Goal: Information Seeking & Learning: Learn about a topic

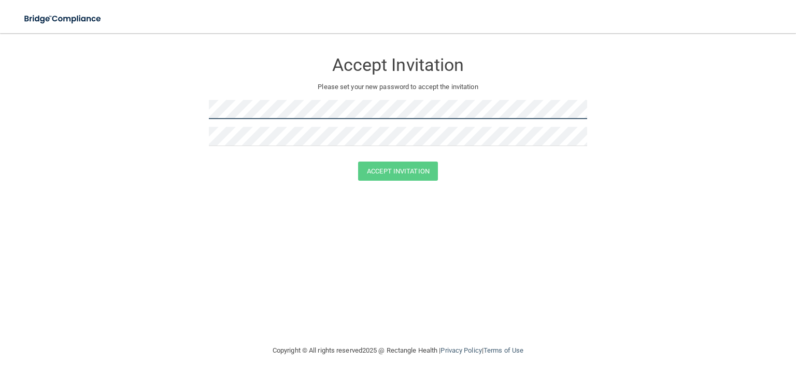
click at [163, 118] on form "Accept Invitation Please set your new password to accept the invitation Accept …" at bounding box center [398, 119] width 755 height 150
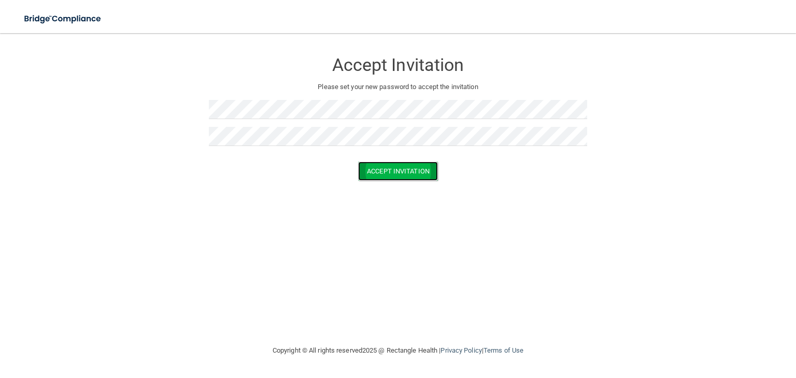
click at [414, 171] on button "Accept Invitation" at bounding box center [398, 171] width 80 height 19
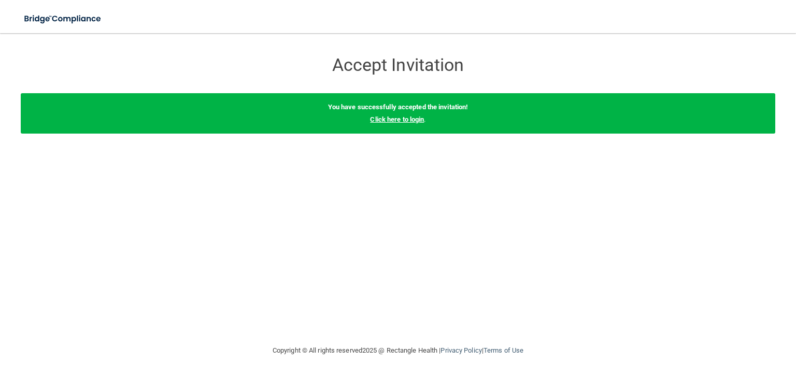
click at [411, 121] on link "Click here to login" at bounding box center [397, 120] width 54 height 8
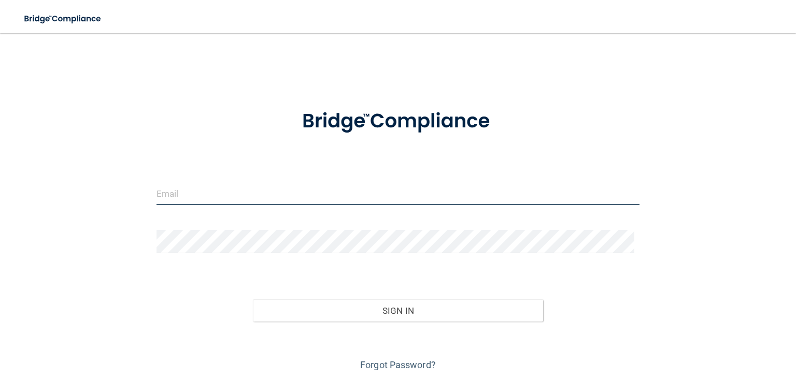
click at [263, 197] on input "email" at bounding box center [398, 193] width 483 height 23
type input "[EMAIL_ADDRESS][DOMAIN_NAME]"
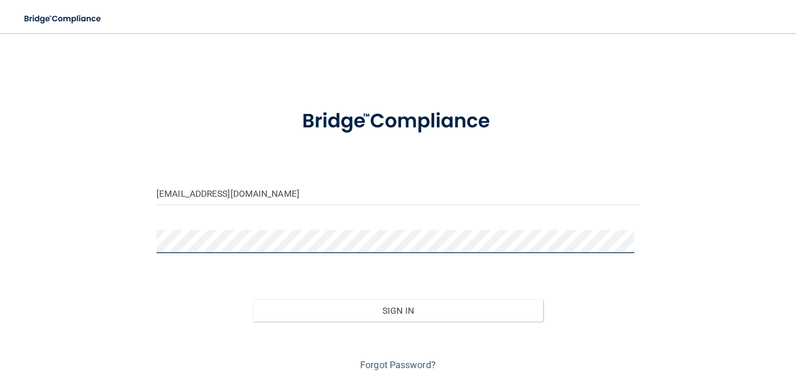
click at [253, 300] on button "Sign In" at bounding box center [398, 311] width 290 height 23
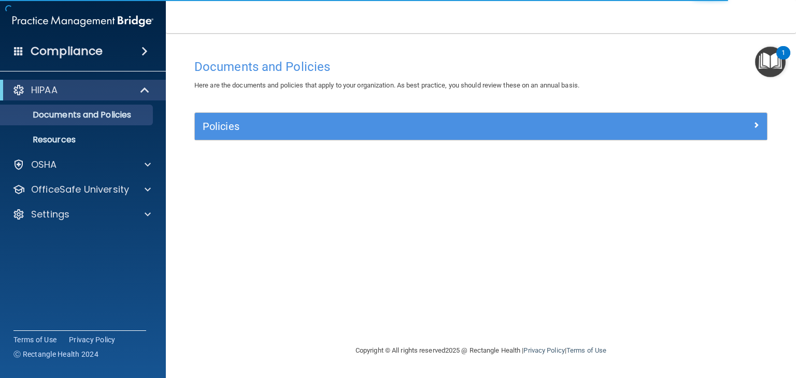
click at [312, 139] on div "Policies" at bounding box center [481, 126] width 572 height 27
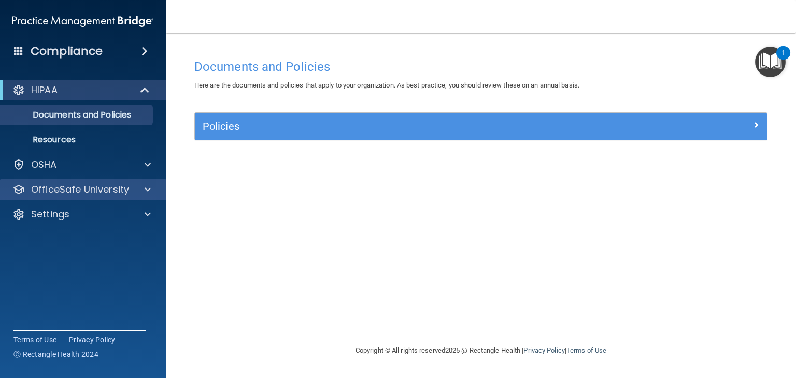
click at [69, 196] on div "OfficeSafe University" at bounding box center [83, 189] width 166 height 21
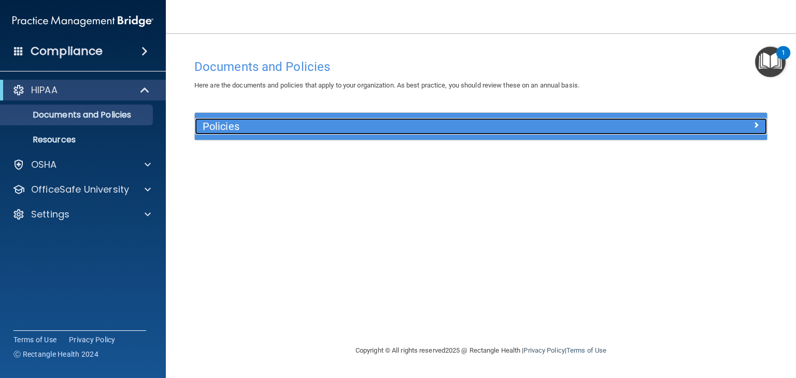
click at [629, 127] on div at bounding box center [695, 124] width 143 height 12
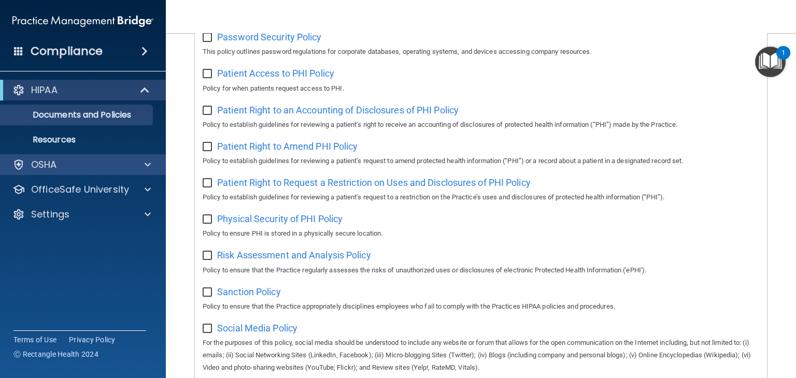
scroll to position [518, 0]
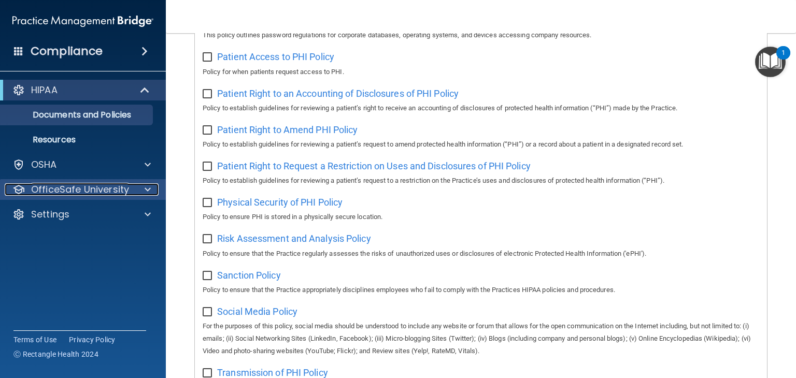
click at [110, 192] on p "OfficeSafe University" at bounding box center [80, 189] width 98 height 12
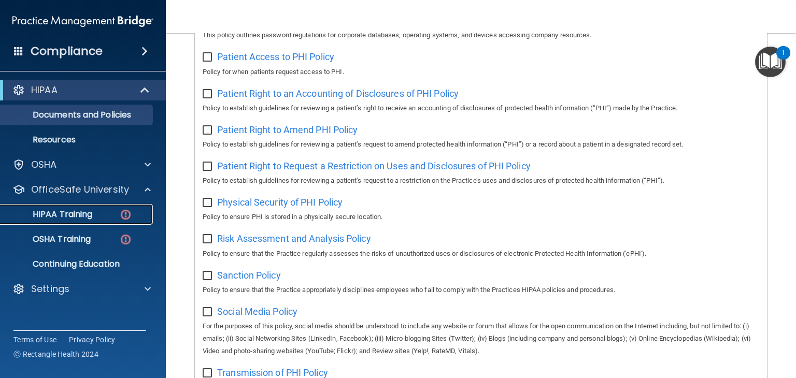
click at [108, 206] on link "HIPAA Training" at bounding box center [71, 214] width 163 height 21
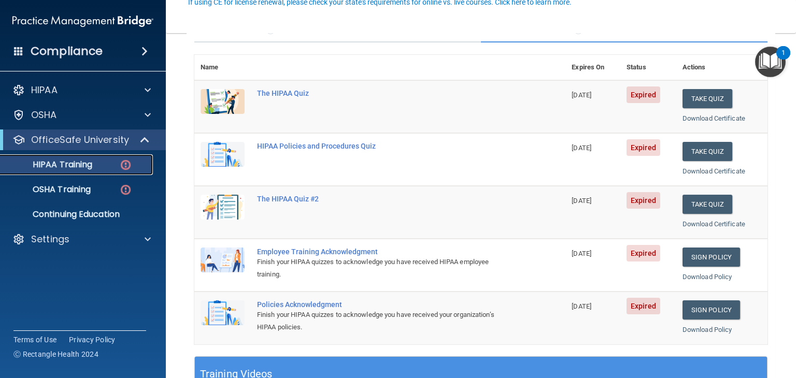
scroll to position [104, 0]
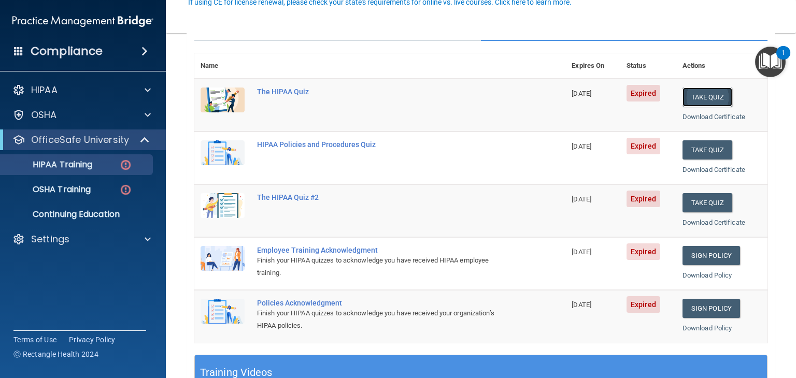
click at [694, 97] on button "Take Quiz" at bounding box center [708, 97] width 50 height 19
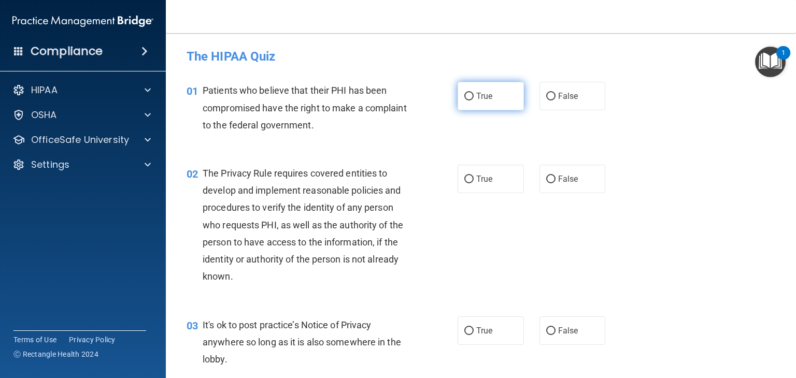
click at [497, 103] on label "True" at bounding box center [491, 96] width 66 height 29
click at [474, 101] on input "True" at bounding box center [468, 97] width 9 height 8
radio input "true"
click at [497, 180] on label "True" at bounding box center [491, 179] width 66 height 29
click at [474, 180] on input "True" at bounding box center [468, 180] width 9 height 8
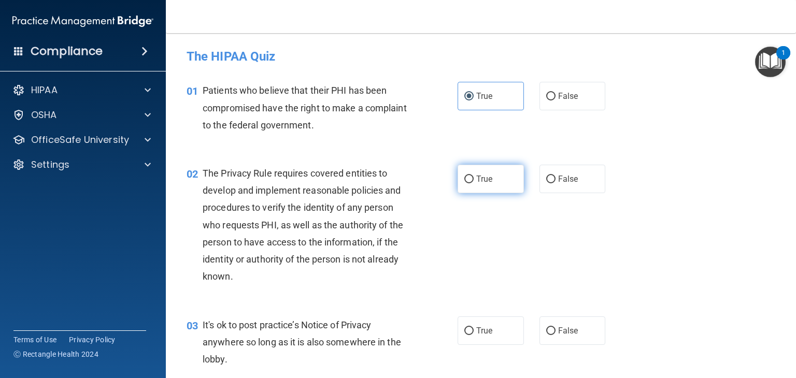
radio input "true"
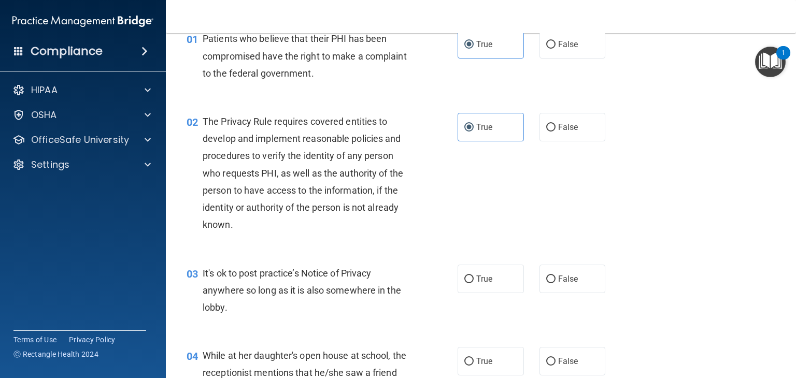
scroll to position [104, 0]
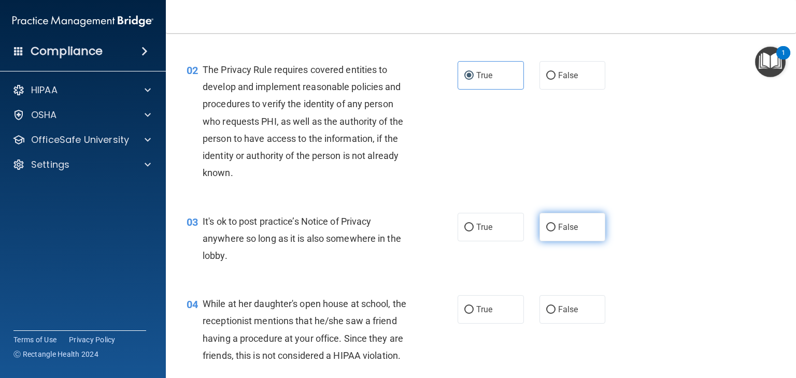
click at [578, 231] on label "False" at bounding box center [573, 227] width 66 height 29
click at [556, 231] on input "False" at bounding box center [550, 228] width 9 height 8
radio input "true"
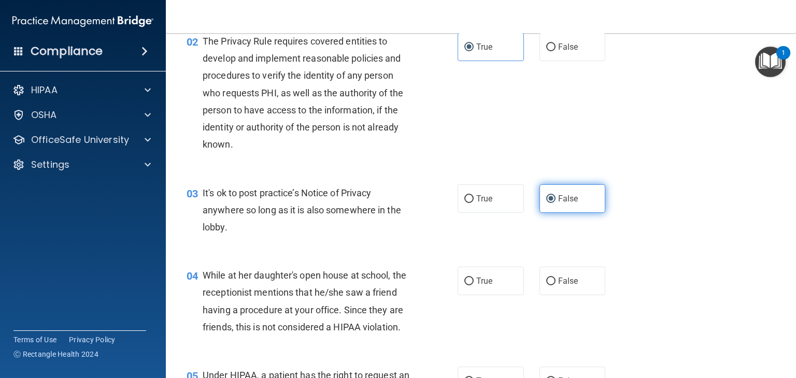
scroll to position [155, 0]
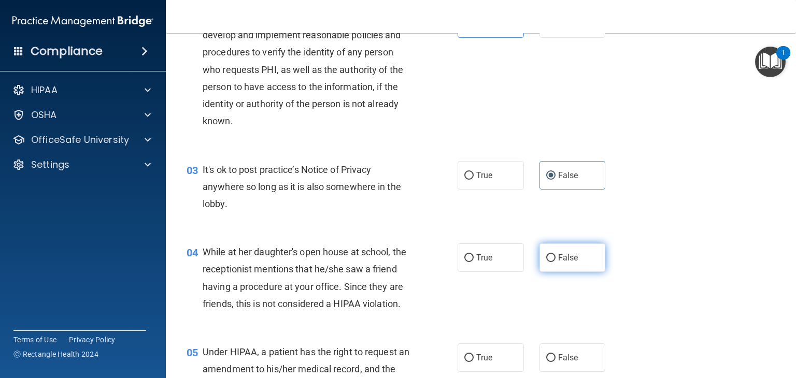
click at [553, 268] on label "False" at bounding box center [573, 258] width 66 height 29
click at [553, 262] on input "False" at bounding box center [550, 258] width 9 height 8
radio input "true"
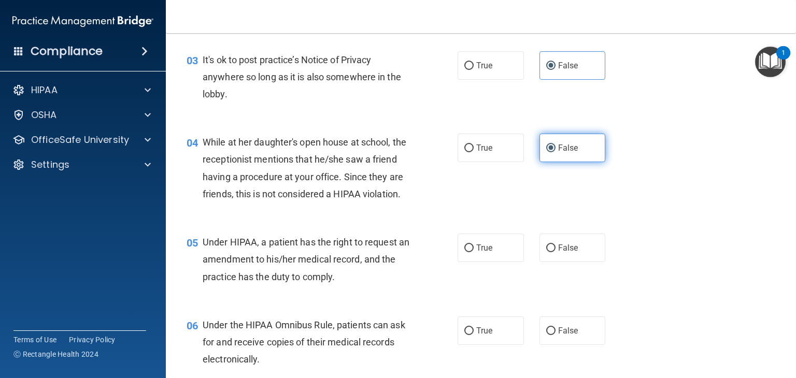
scroll to position [311, 0]
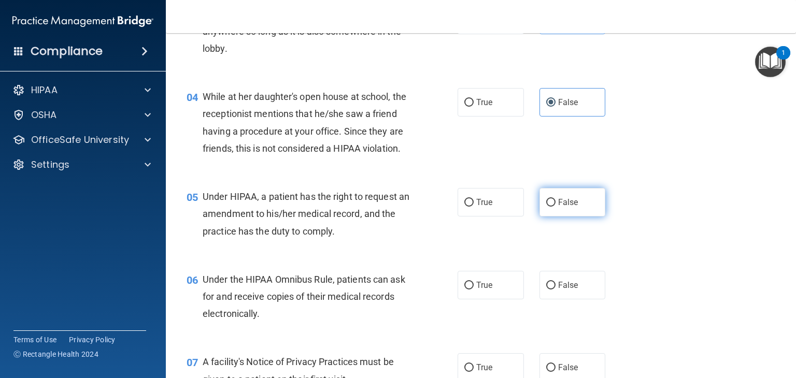
click at [559, 214] on label "False" at bounding box center [573, 202] width 66 height 29
click at [556, 207] on input "False" at bounding box center [550, 203] width 9 height 8
radio input "true"
click at [490, 295] on label "True" at bounding box center [491, 285] width 66 height 29
click at [474, 290] on input "True" at bounding box center [468, 286] width 9 height 8
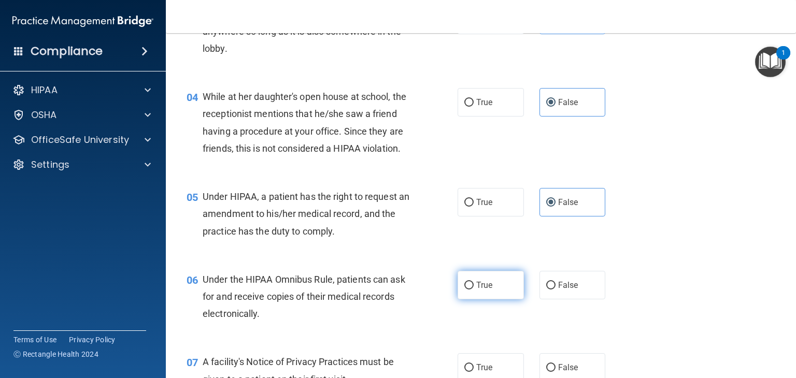
radio input "true"
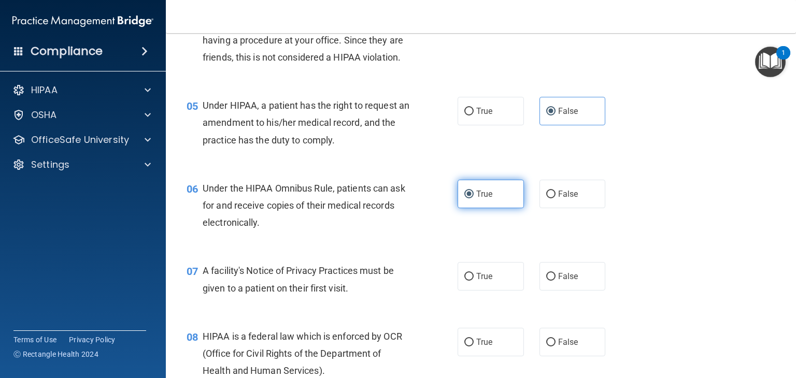
scroll to position [415, 0]
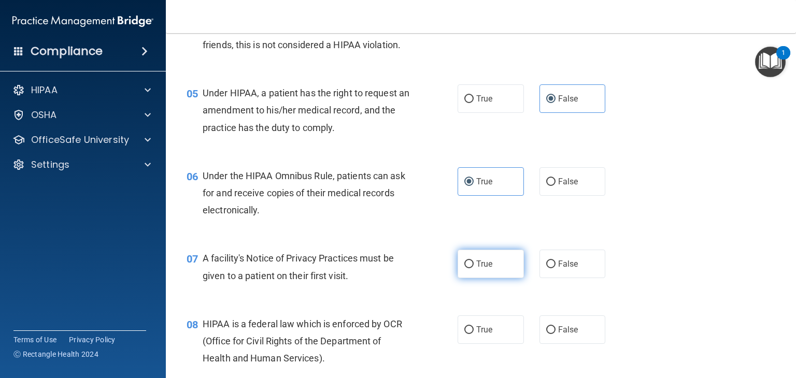
click at [490, 278] on label "True" at bounding box center [491, 264] width 66 height 29
click at [474, 268] on input "True" at bounding box center [468, 265] width 9 height 8
radio input "true"
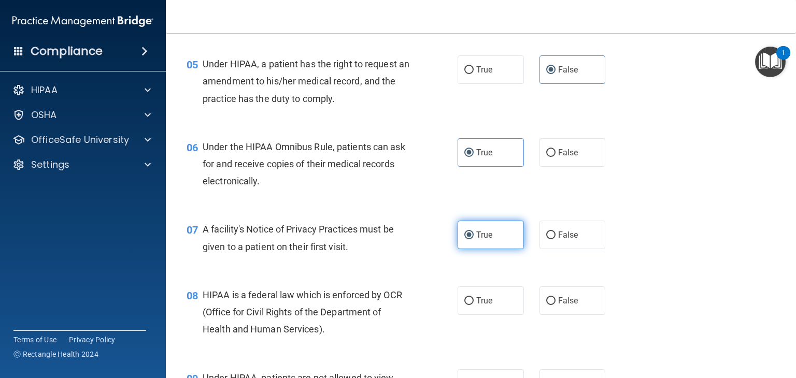
scroll to position [466, 0]
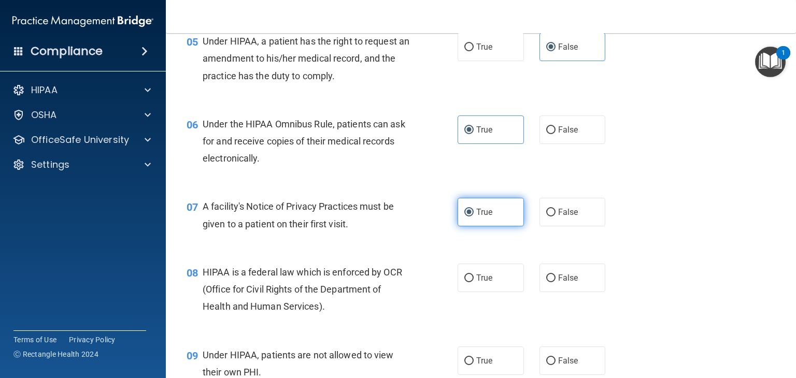
click at [490, 289] on label "True" at bounding box center [491, 278] width 66 height 29
click at [474, 282] on input "True" at bounding box center [468, 279] width 9 height 8
radio input "true"
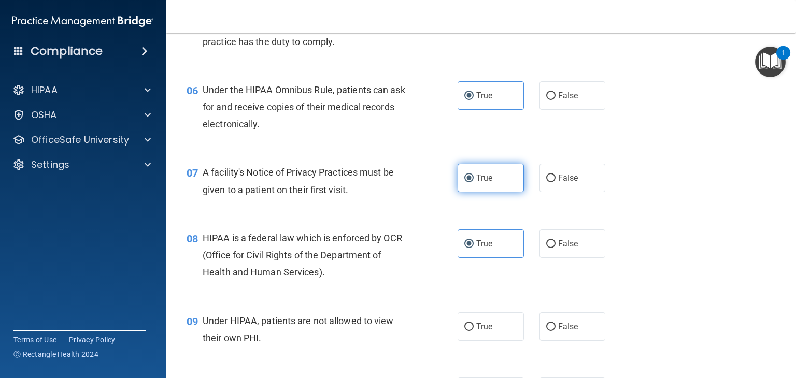
scroll to position [518, 0]
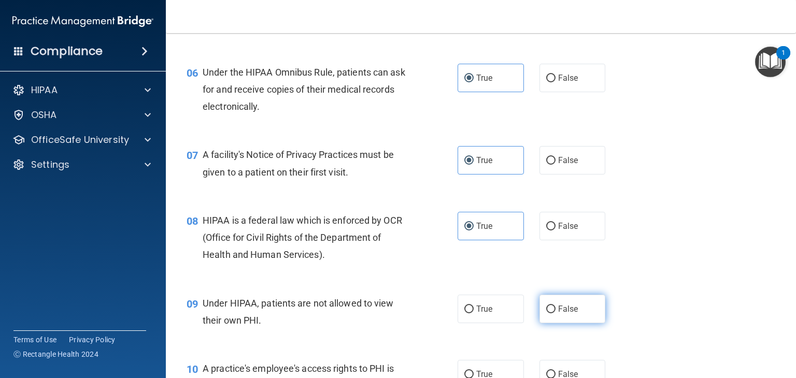
click at [562, 314] on span "False" at bounding box center [568, 309] width 20 height 10
click at [556, 314] on input "False" at bounding box center [550, 310] width 9 height 8
radio input "true"
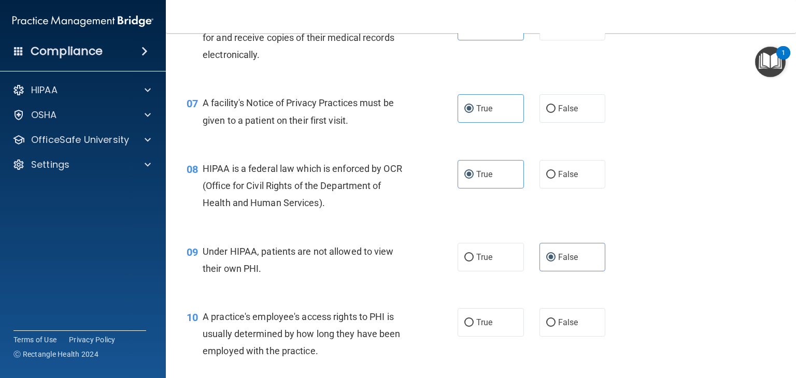
scroll to position [622, 0]
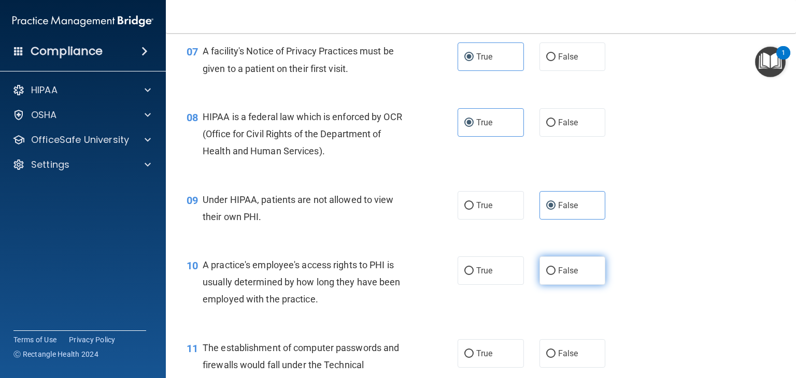
click at [595, 285] on label "False" at bounding box center [573, 271] width 66 height 29
click at [556, 275] on input "False" at bounding box center [550, 271] width 9 height 8
radio input "true"
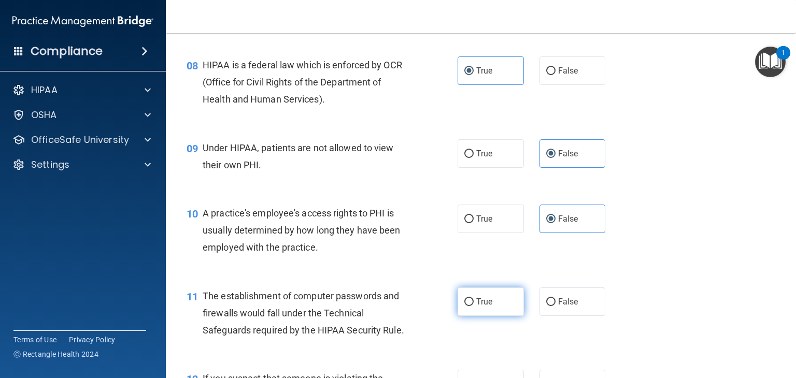
click at [493, 316] on label "True" at bounding box center [491, 302] width 66 height 29
click at [474, 306] on input "True" at bounding box center [468, 303] width 9 height 8
radio input "true"
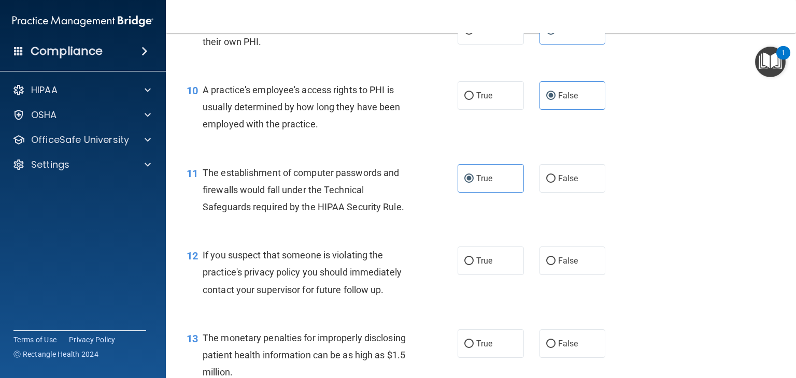
scroll to position [829, 0]
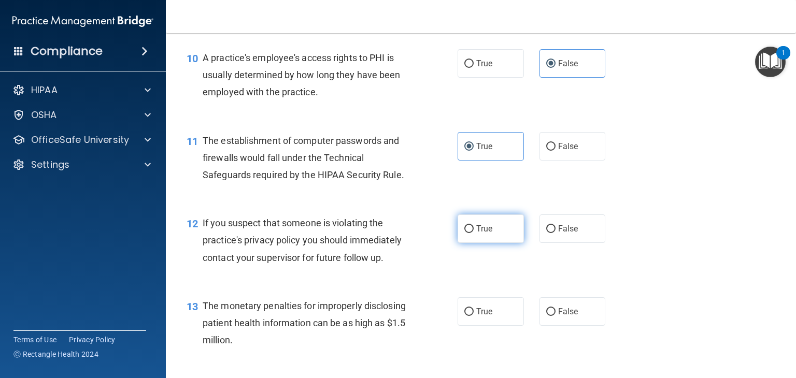
click at [470, 243] on label "True" at bounding box center [491, 229] width 66 height 29
click at [470, 233] on input "True" at bounding box center [468, 229] width 9 height 8
radio input "true"
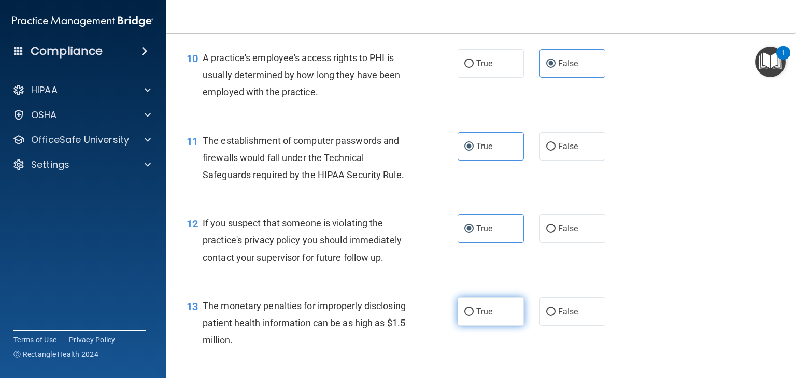
click at [481, 317] on span "True" at bounding box center [484, 312] width 16 height 10
click at [474, 316] on input "True" at bounding box center [468, 312] width 9 height 8
radio input "true"
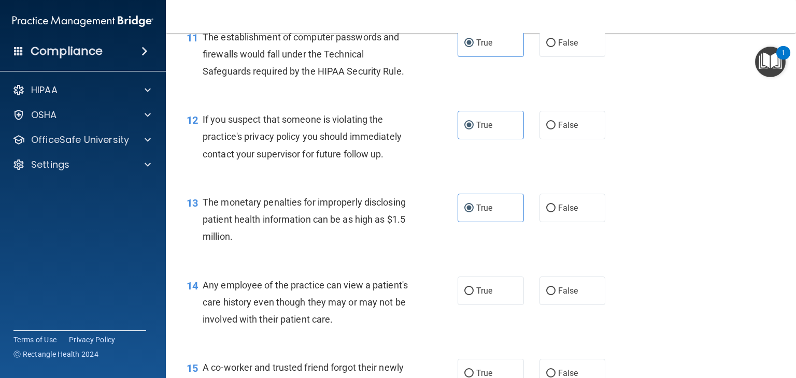
scroll to position [985, 0]
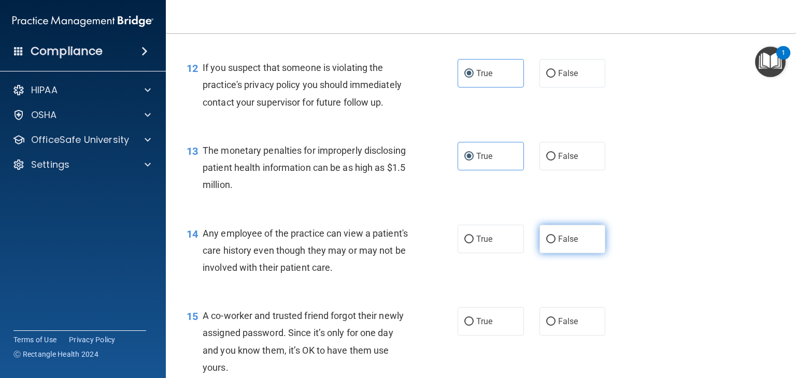
click at [573, 253] on label "False" at bounding box center [573, 239] width 66 height 29
click at [556, 244] on input "False" at bounding box center [550, 240] width 9 height 8
radio input "true"
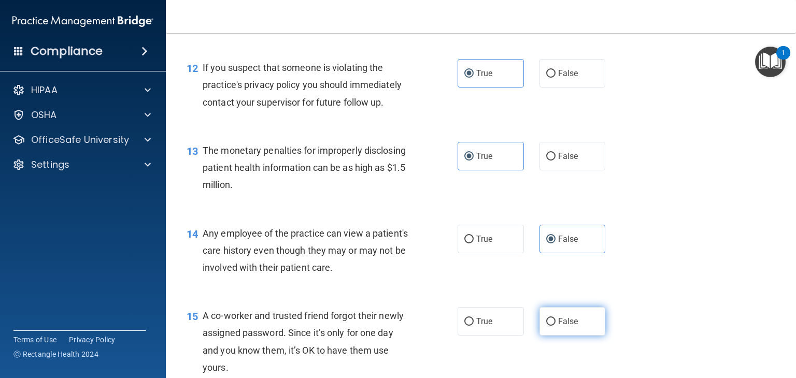
click at [568, 336] on label "False" at bounding box center [573, 321] width 66 height 29
click at [556, 326] on input "False" at bounding box center [550, 322] width 9 height 8
radio input "true"
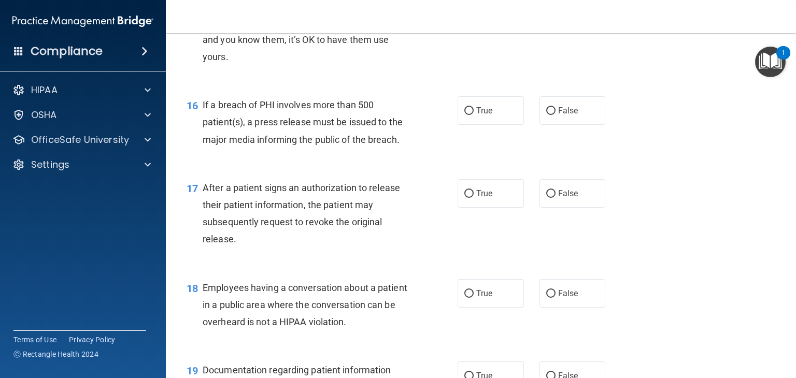
scroll to position [1348, 0]
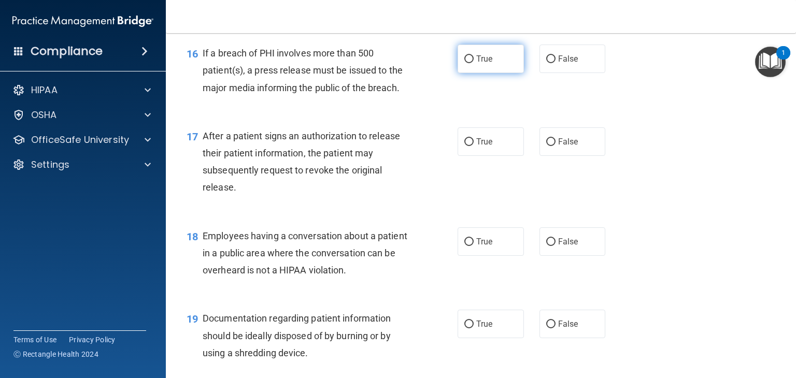
click at [494, 73] on label "True" at bounding box center [491, 59] width 66 height 29
click at [474, 63] on input "True" at bounding box center [468, 59] width 9 height 8
radio input "true"
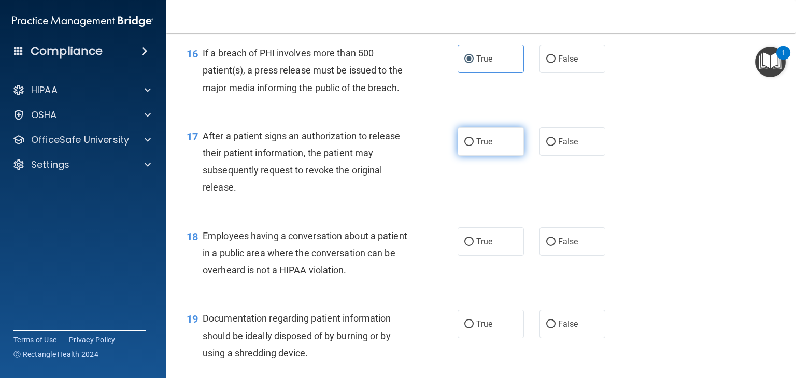
click at [487, 153] on label "True" at bounding box center [491, 141] width 66 height 29
click at [474, 146] on input "True" at bounding box center [468, 142] width 9 height 8
radio input "true"
click at [574, 256] on label "False" at bounding box center [573, 242] width 66 height 29
click at [556, 246] on input "False" at bounding box center [550, 242] width 9 height 8
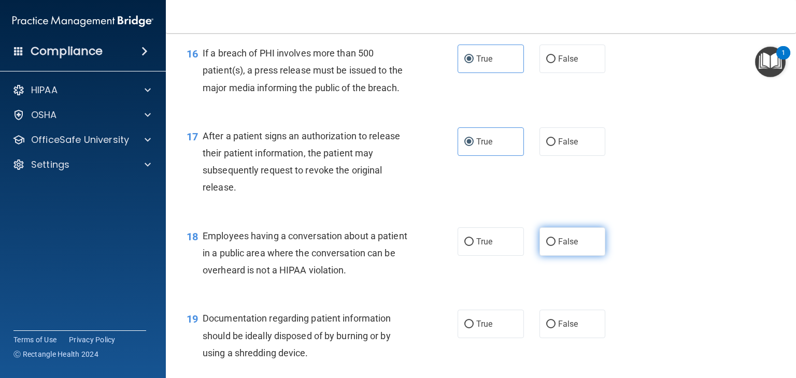
radio input "true"
click at [483, 329] on span "True" at bounding box center [484, 324] width 16 height 10
click at [474, 329] on input "True" at bounding box center [468, 325] width 9 height 8
radio input "true"
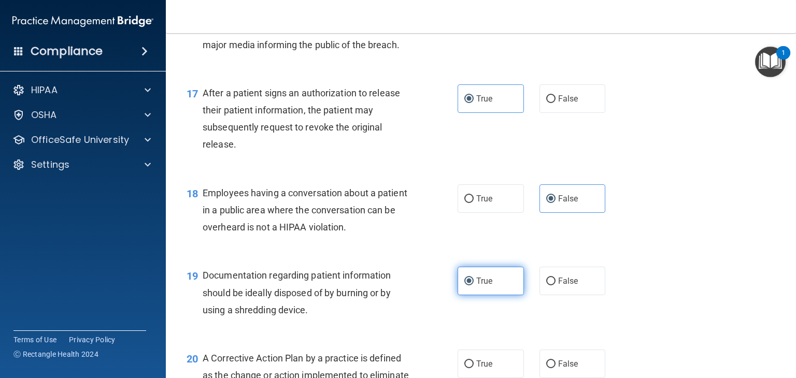
scroll to position [1451, 0]
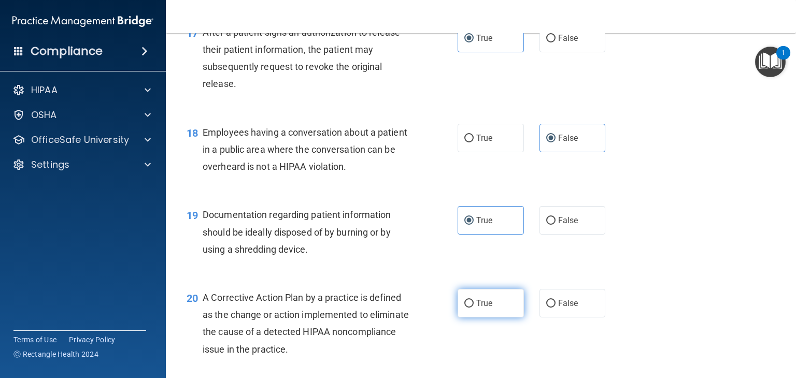
click at [485, 311] on label "True" at bounding box center [491, 303] width 66 height 29
click at [474, 308] on input "True" at bounding box center [468, 304] width 9 height 8
radio input "true"
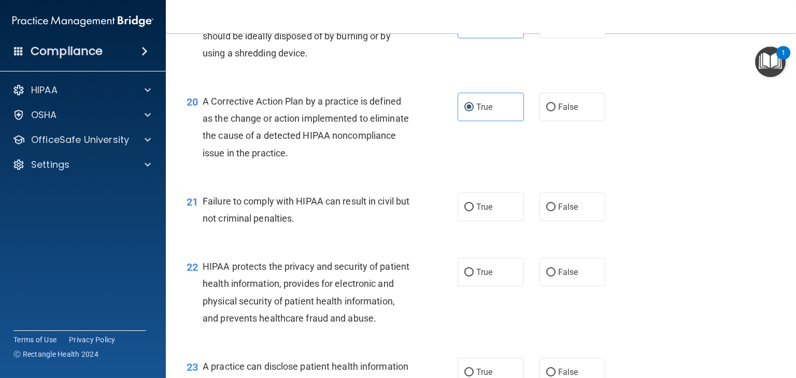
scroll to position [1658, 0]
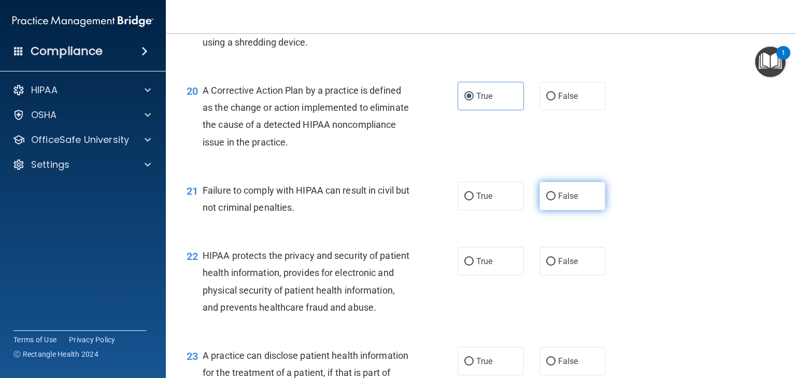
click at [566, 201] on span "False" at bounding box center [568, 196] width 20 height 10
click at [556, 201] on input "False" at bounding box center [550, 197] width 9 height 8
radio input "true"
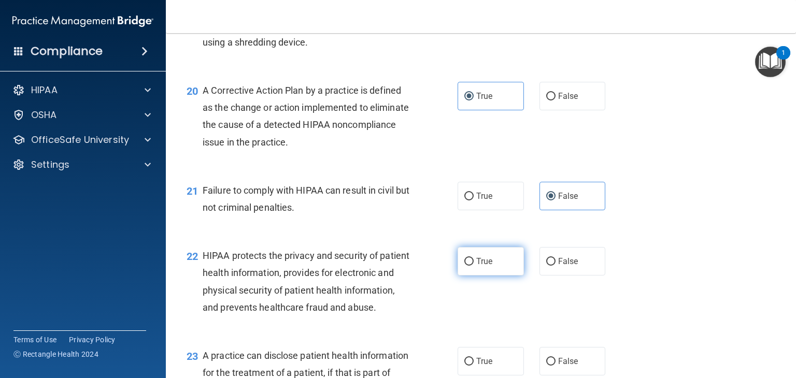
click at [487, 276] on label "True" at bounding box center [491, 261] width 66 height 29
click at [474, 266] on input "True" at bounding box center [468, 262] width 9 height 8
radio input "true"
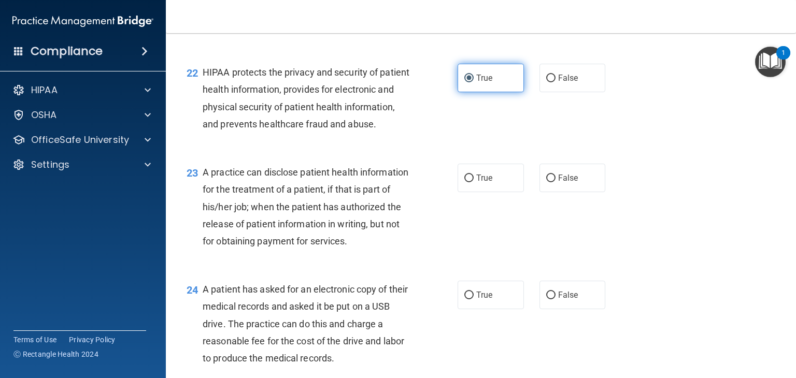
scroll to position [1866, 0]
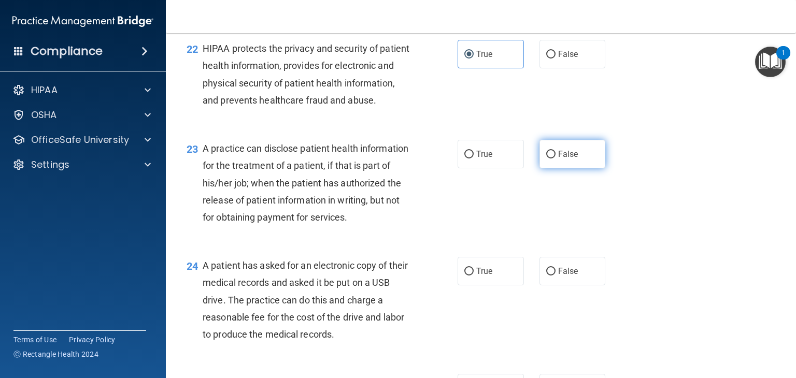
click at [570, 159] on span "False" at bounding box center [568, 154] width 20 height 10
click at [556, 159] on input "False" at bounding box center [550, 155] width 9 height 8
radio input "true"
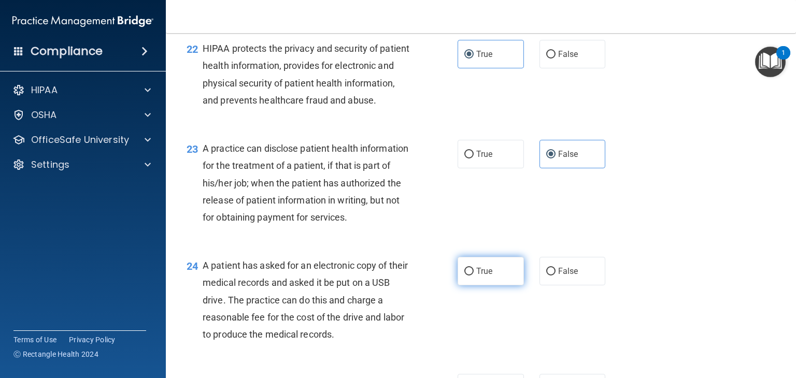
click at [500, 286] on label "True" at bounding box center [491, 271] width 66 height 29
click at [474, 276] on input "True" at bounding box center [468, 272] width 9 height 8
radio input "true"
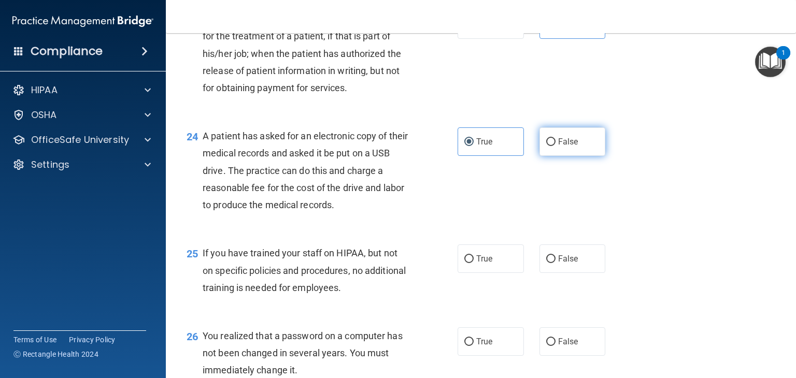
scroll to position [2021, 0]
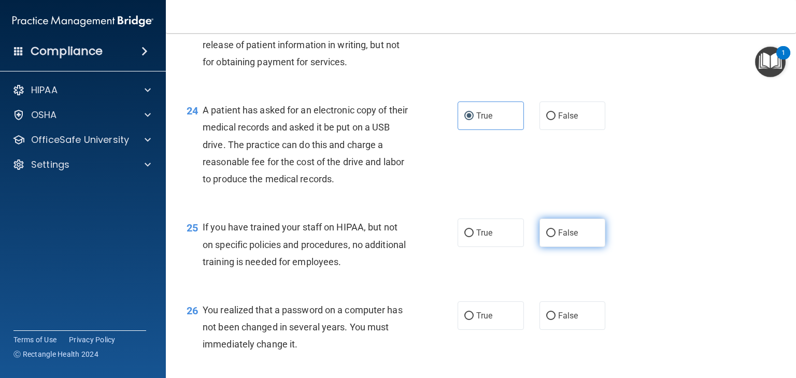
click at [573, 247] on label "False" at bounding box center [573, 233] width 66 height 29
click at [556, 237] on input "False" at bounding box center [550, 234] width 9 height 8
radio input "true"
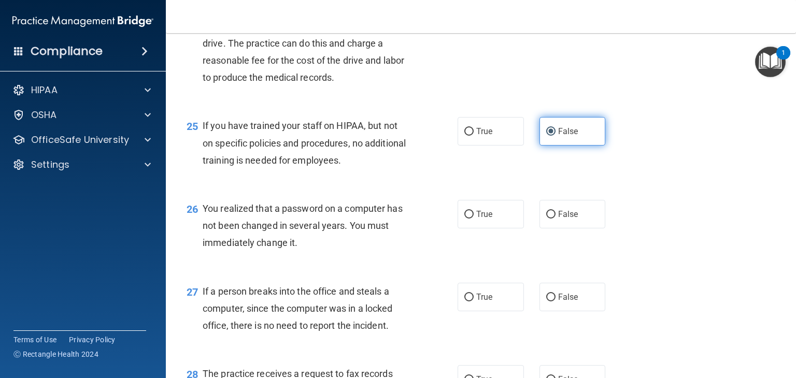
scroll to position [2125, 0]
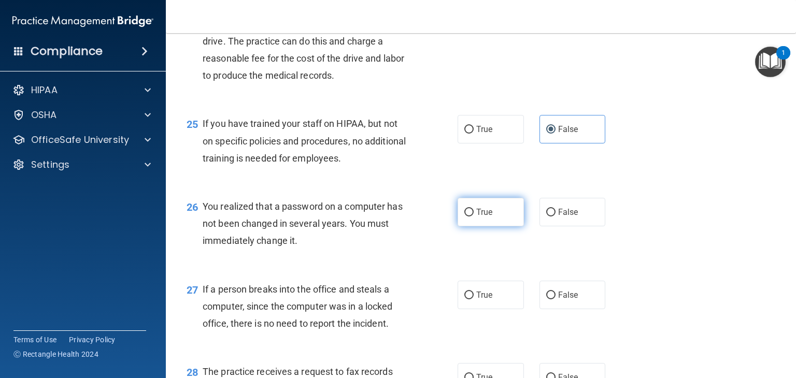
click at [500, 226] on label "True" at bounding box center [491, 212] width 66 height 29
click at [474, 217] on input "True" at bounding box center [468, 213] width 9 height 8
radio input "true"
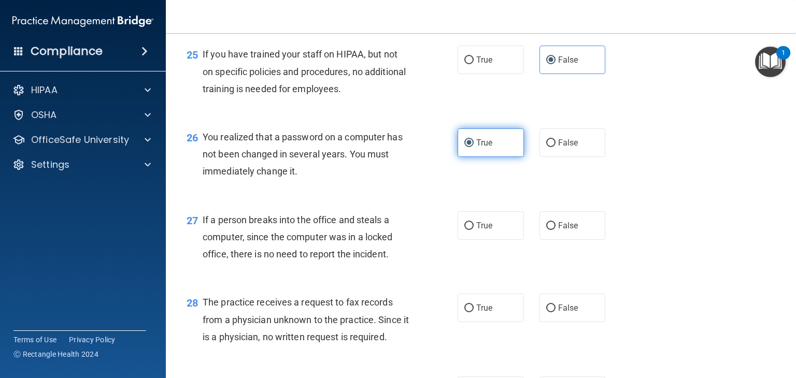
scroll to position [2229, 0]
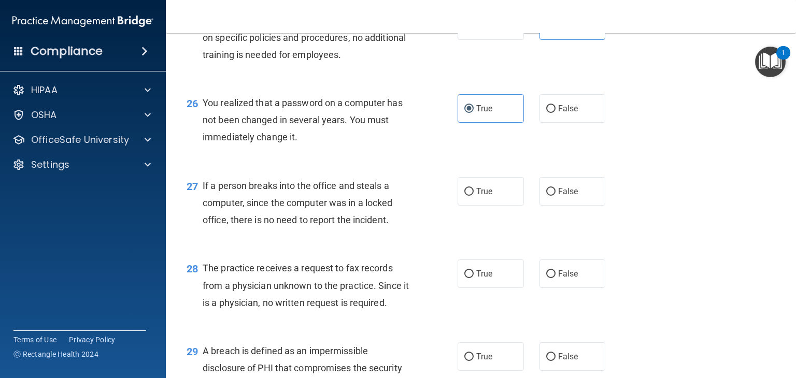
click at [533, 206] on div "True False" at bounding box center [537, 191] width 159 height 29
click at [540, 206] on label "False" at bounding box center [573, 191] width 66 height 29
click at [546, 196] on input "False" at bounding box center [550, 192] width 9 height 8
radio input "true"
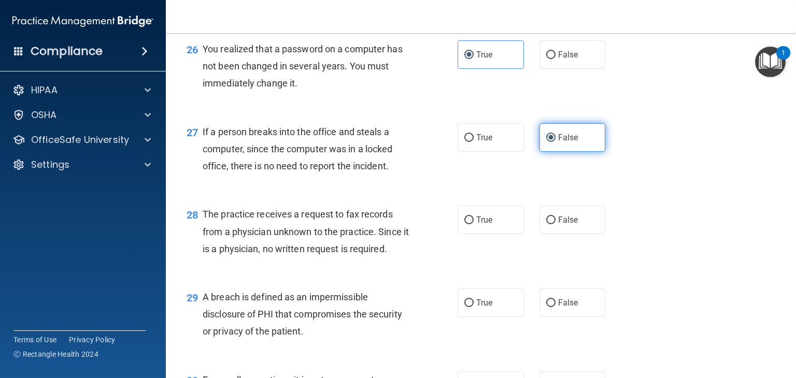
scroll to position [2332, 0]
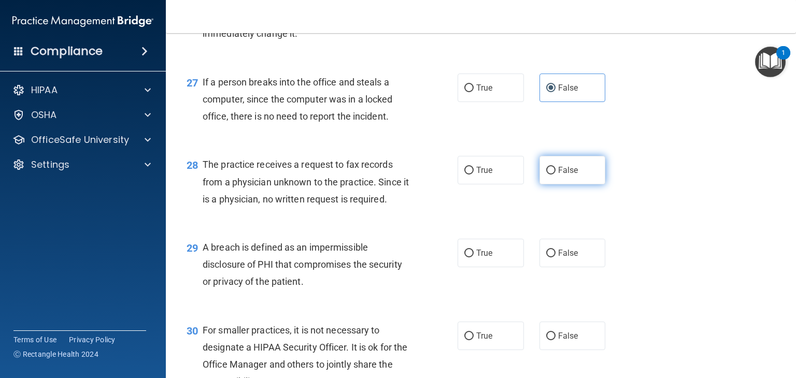
click at [551, 185] on label "False" at bounding box center [573, 170] width 66 height 29
click at [551, 175] on input "False" at bounding box center [550, 171] width 9 height 8
radio input "true"
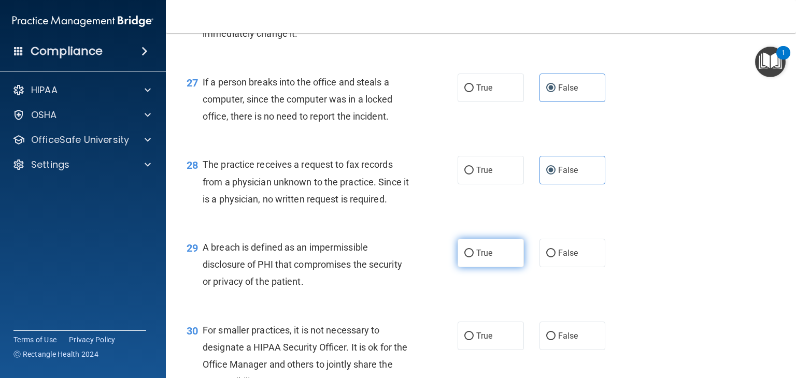
click at [477, 267] on label "True" at bounding box center [491, 253] width 66 height 29
click at [474, 258] on input "True" at bounding box center [468, 254] width 9 height 8
radio input "true"
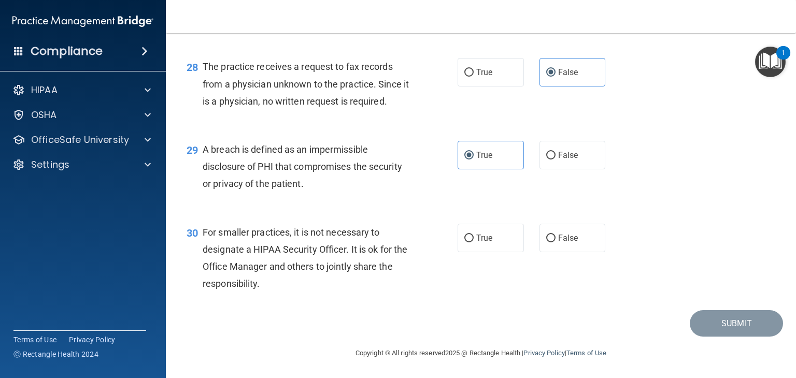
scroll to position [2436, 0]
click at [582, 252] on label "False" at bounding box center [573, 238] width 66 height 29
click at [556, 243] on input "False" at bounding box center [550, 239] width 9 height 8
radio input "true"
click at [732, 337] on button "Submit" at bounding box center [736, 323] width 93 height 26
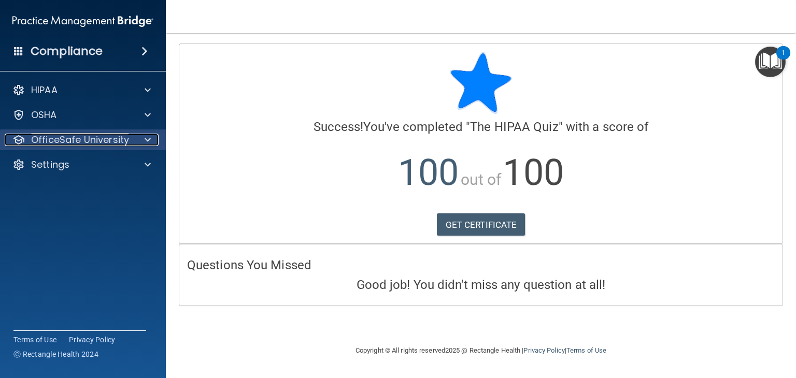
click at [151, 139] on div at bounding box center [146, 140] width 26 height 12
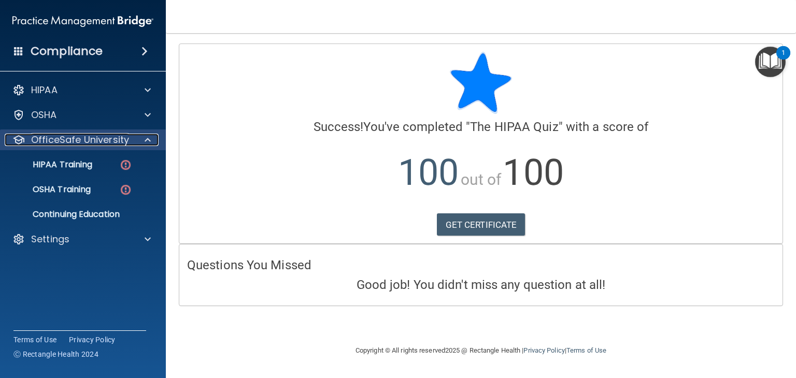
click at [151, 139] on div at bounding box center [146, 140] width 26 height 12
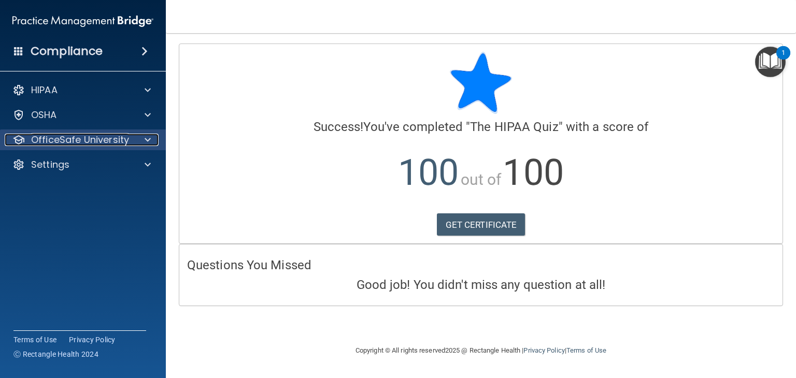
click at [54, 138] on p "OfficeSafe University" at bounding box center [80, 140] width 98 height 12
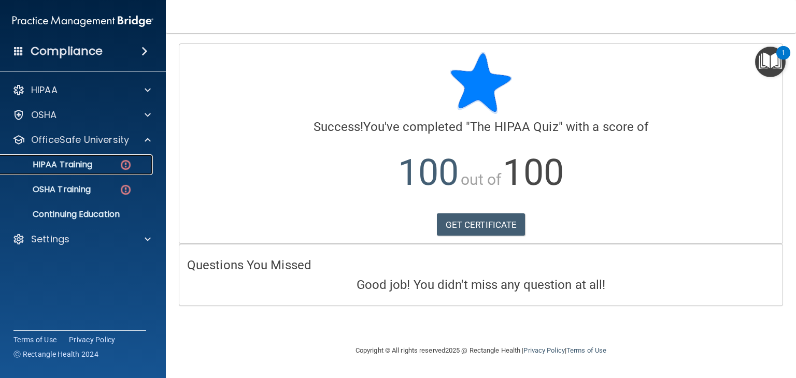
click at [60, 172] on link "HIPAA Training" at bounding box center [71, 164] width 163 height 21
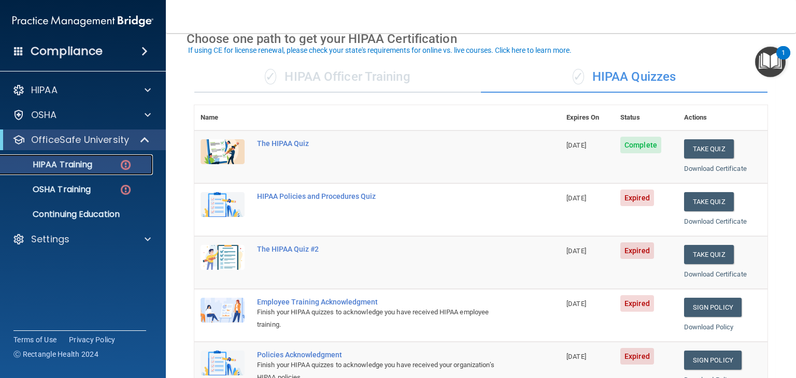
scroll to position [104, 0]
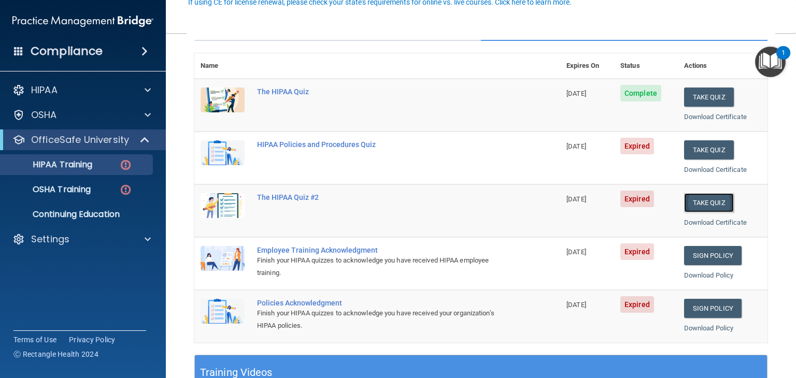
click at [717, 199] on button "Take Quiz" at bounding box center [709, 202] width 50 height 19
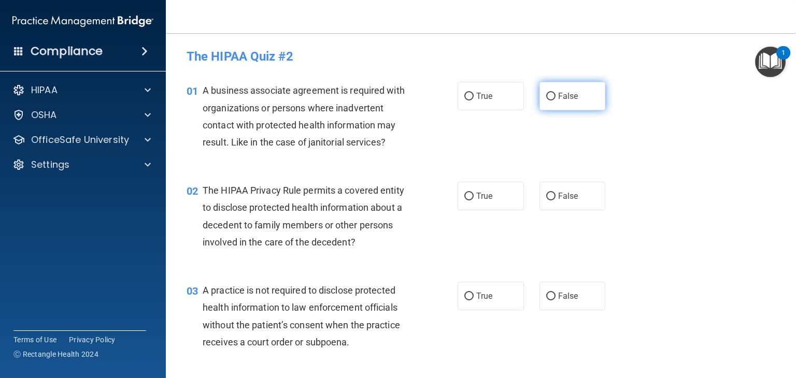
click at [588, 100] on label "False" at bounding box center [573, 96] width 66 height 29
click at [556, 100] on input "False" at bounding box center [550, 97] width 9 height 8
radio input "true"
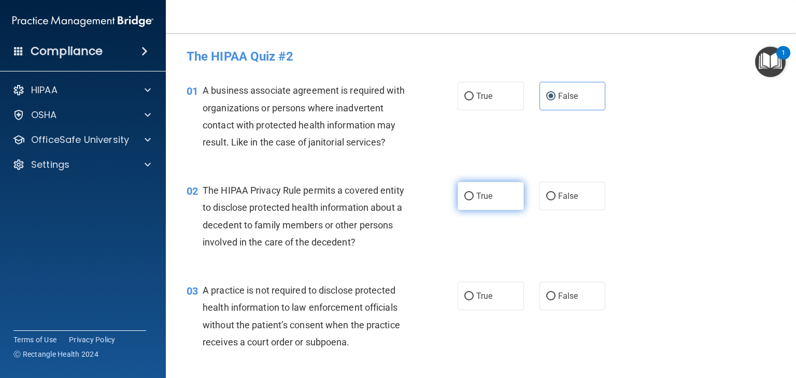
click at [476, 201] on label "True" at bounding box center [491, 196] width 66 height 29
click at [474, 201] on input "True" at bounding box center [468, 197] width 9 height 8
radio input "true"
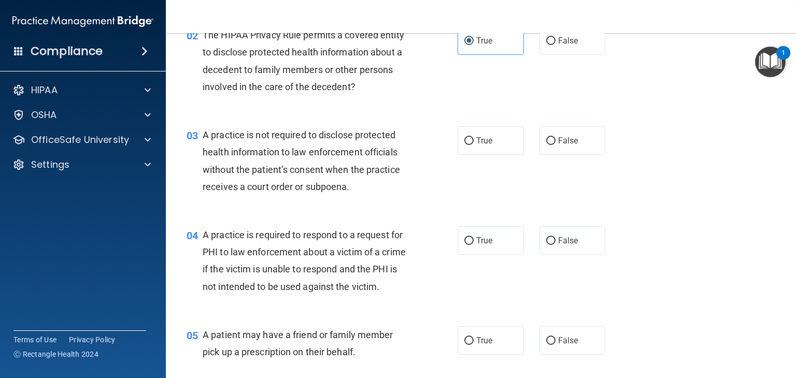
scroll to position [207, 0]
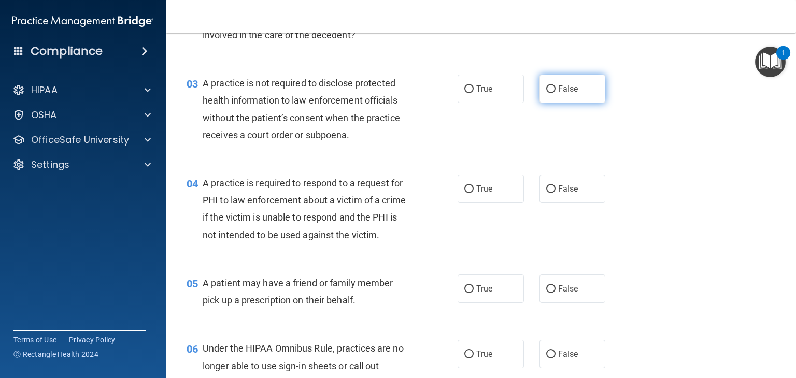
click at [564, 86] on span "False" at bounding box center [568, 89] width 20 height 10
click at [556, 86] on input "False" at bounding box center [550, 90] width 9 height 8
radio input "true"
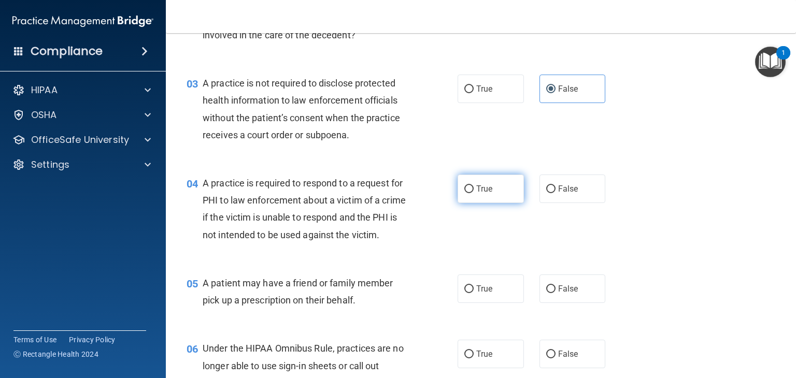
click at [465, 197] on label "True" at bounding box center [491, 189] width 66 height 29
click at [465, 193] on input "True" at bounding box center [468, 190] width 9 height 8
radio input "true"
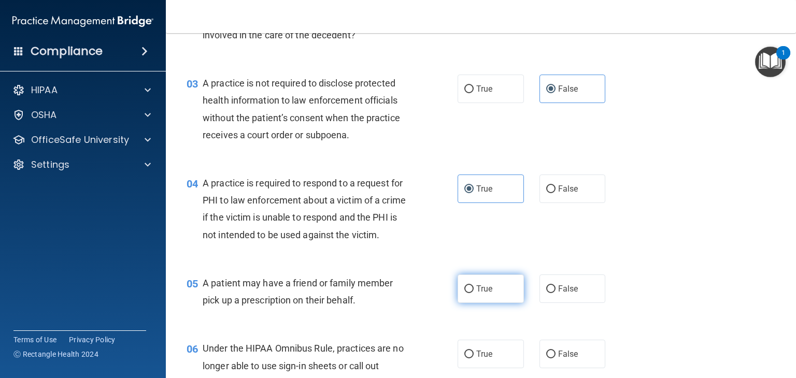
click at [491, 303] on label "True" at bounding box center [491, 289] width 66 height 29
click at [474, 293] on input "True" at bounding box center [468, 290] width 9 height 8
radio input "true"
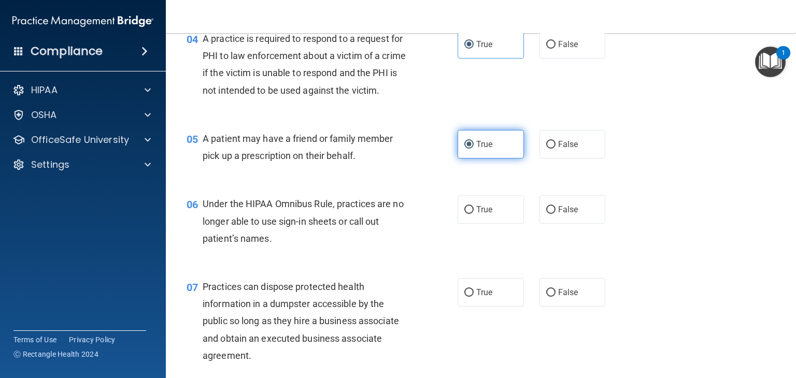
scroll to position [363, 0]
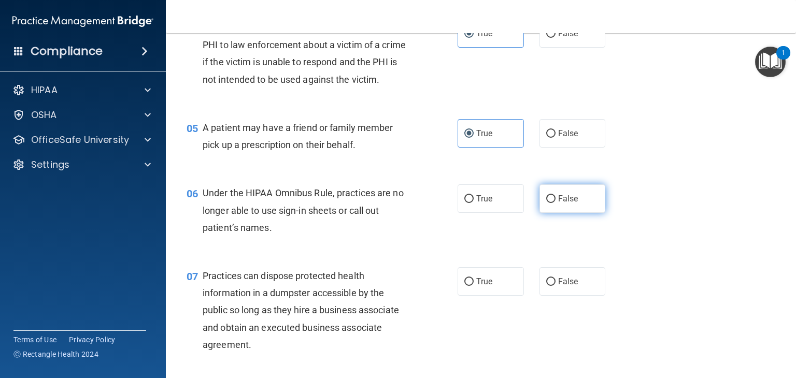
click at [572, 204] on span "False" at bounding box center [568, 199] width 20 height 10
click at [556, 203] on input "False" at bounding box center [550, 199] width 9 height 8
radio input "true"
click at [566, 293] on label "False" at bounding box center [573, 281] width 66 height 29
click at [556, 286] on input "False" at bounding box center [550, 282] width 9 height 8
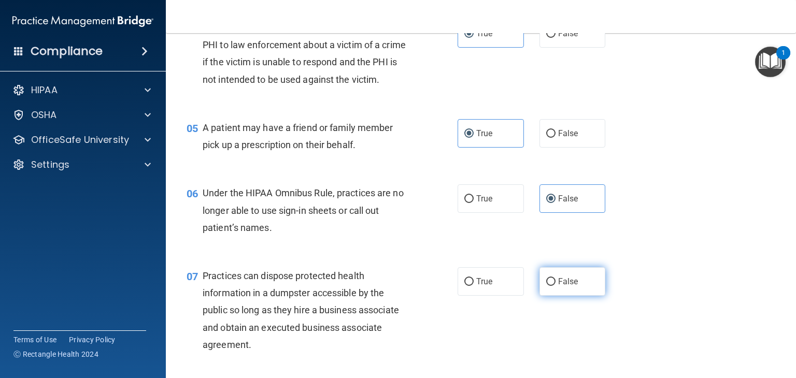
radio input "true"
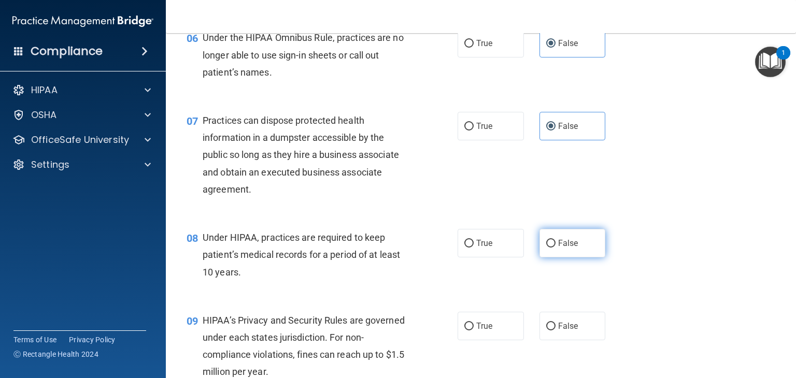
click at [571, 258] on label "False" at bounding box center [573, 243] width 66 height 29
click at [556, 248] on input "False" at bounding box center [550, 244] width 9 height 8
radio input "true"
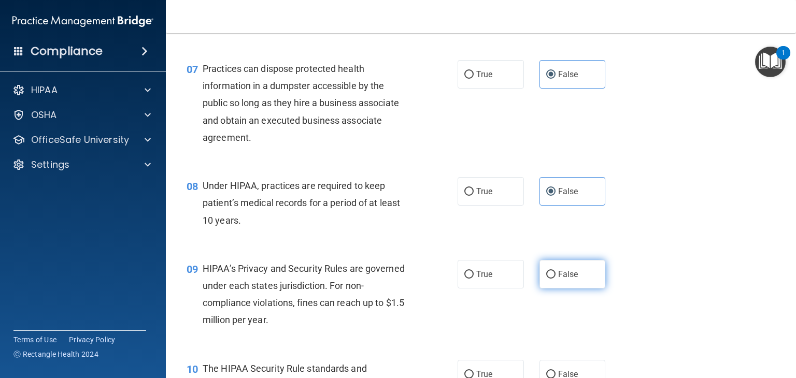
click at [568, 285] on label "False" at bounding box center [573, 274] width 66 height 29
click at [556, 279] on input "False" at bounding box center [550, 275] width 9 height 8
radio input "true"
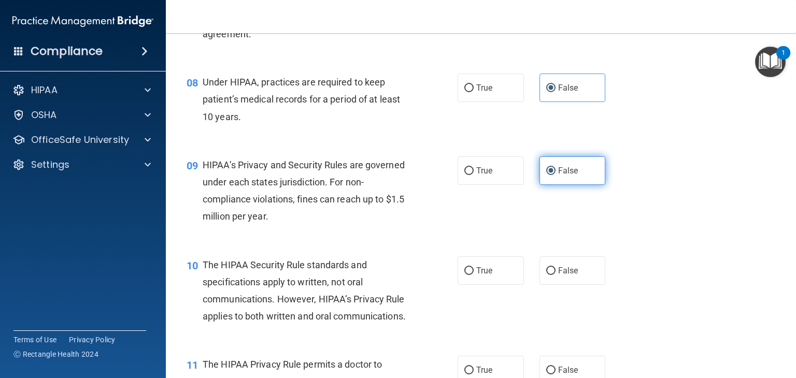
scroll to position [726, 0]
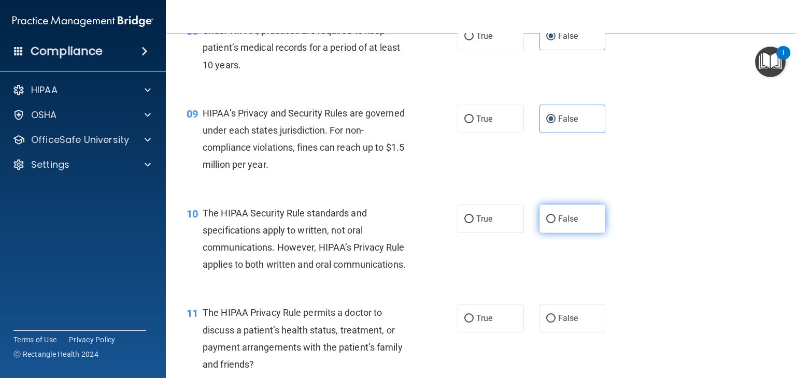
click at [548, 233] on label "False" at bounding box center [573, 219] width 66 height 29
click at [548, 223] on input "False" at bounding box center [550, 220] width 9 height 8
radio input "true"
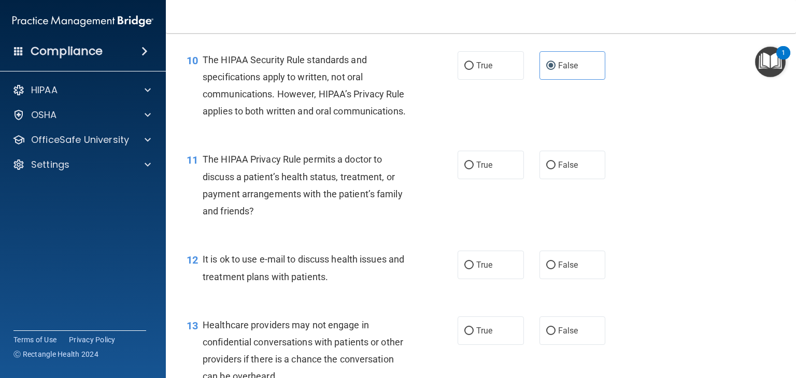
scroll to position [881, 0]
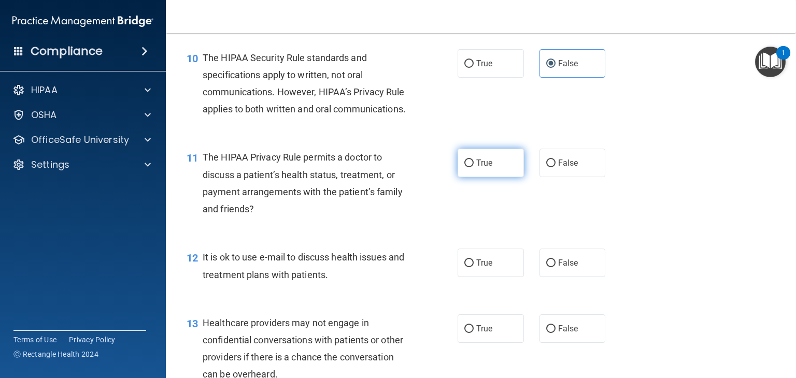
click at [493, 177] on label "True" at bounding box center [491, 163] width 66 height 29
click at [474, 167] on input "True" at bounding box center [468, 164] width 9 height 8
radio input "true"
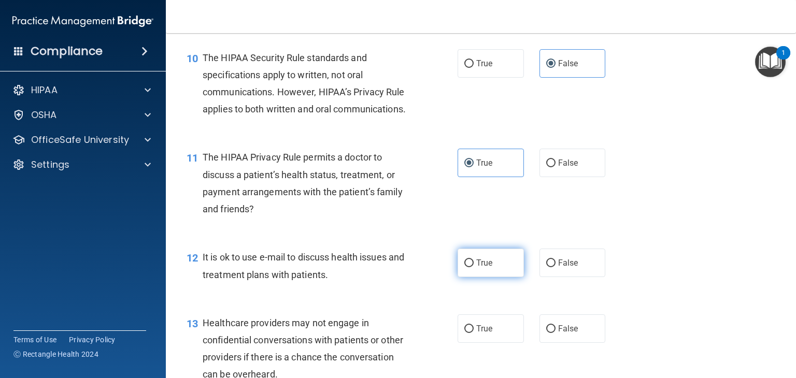
click at [485, 268] on span "True" at bounding box center [484, 263] width 16 height 10
click at [474, 267] on input "True" at bounding box center [468, 264] width 9 height 8
radio input "true"
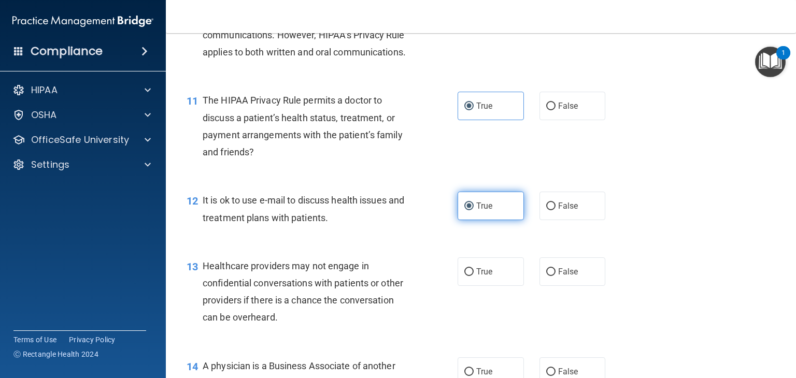
scroll to position [985, 0]
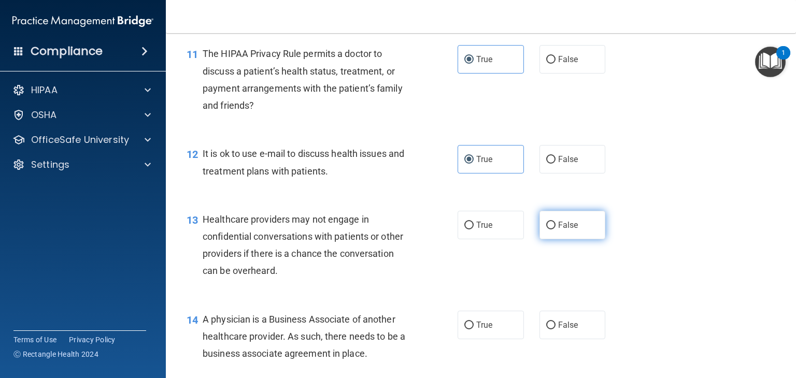
click at [586, 239] on label "False" at bounding box center [573, 225] width 66 height 29
click at [556, 230] on input "False" at bounding box center [550, 226] width 9 height 8
radio input "true"
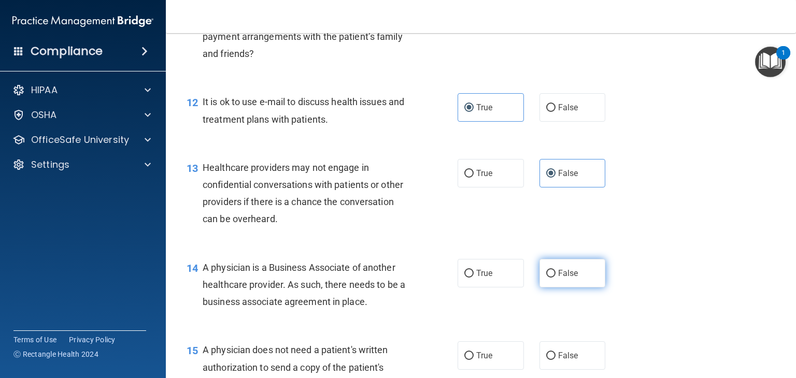
click at [578, 288] on label "False" at bounding box center [573, 273] width 66 height 29
click at [556, 278] on input "False" at bounding box center [550, 274] width 9 height 8
radio input "true"
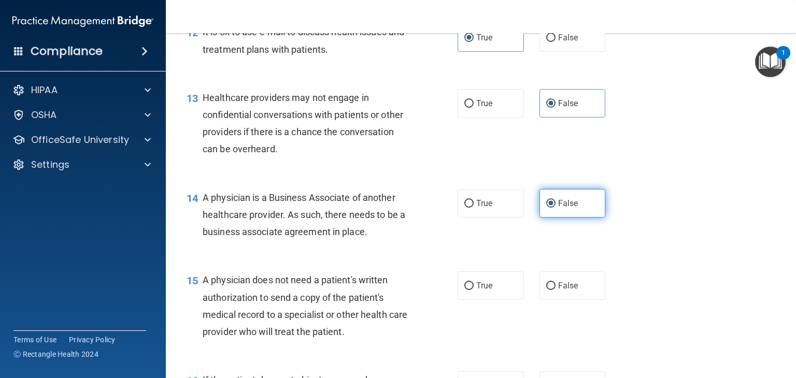
scroll to position [1192, 0]
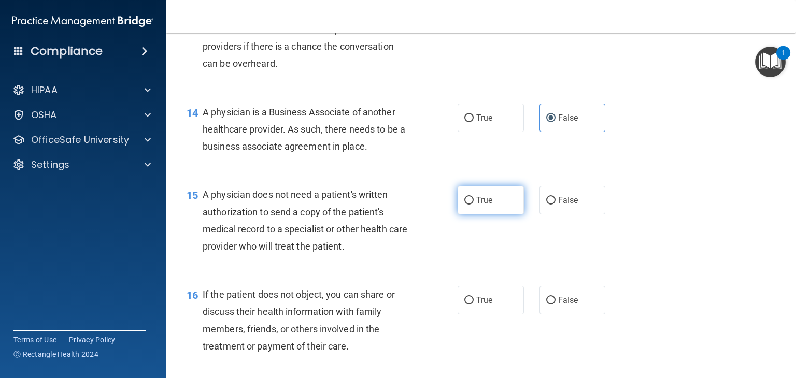
click at [483, 205] on span "True" at bounding box center [484, 200] width 16 height 10
click at [474, 205] on input "True" at bounding box center [468, 201] width 9 height 8
radio input "true"
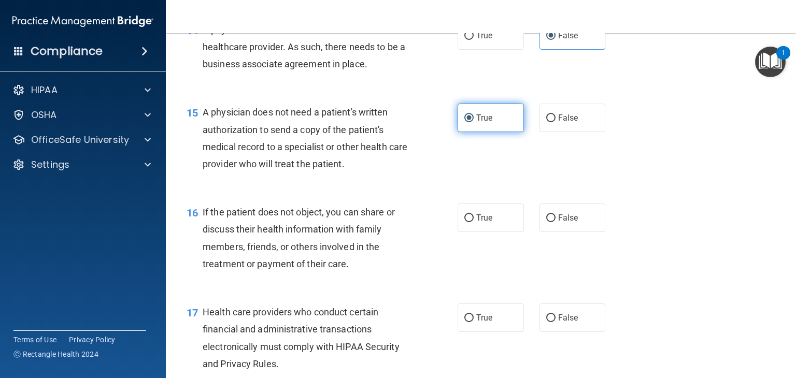
scroll to position [1296, 0]
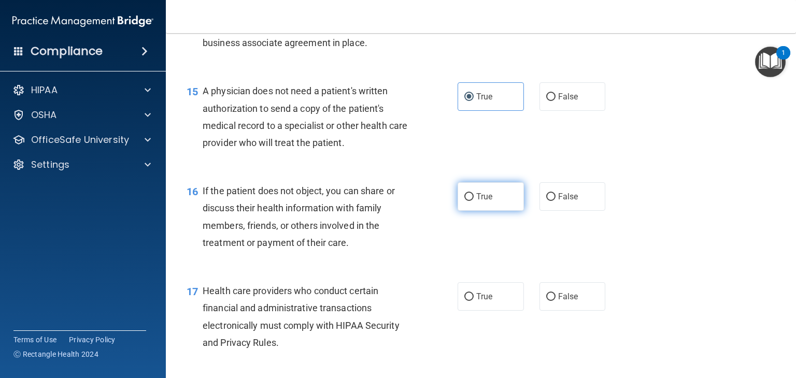
click at [485, 211] on label "True" at bounding box center [491, 196] width 66 height 29
click at [474, 201] on input "True" at bounding box center [468, 197] width 9 height 8
radio input "true"
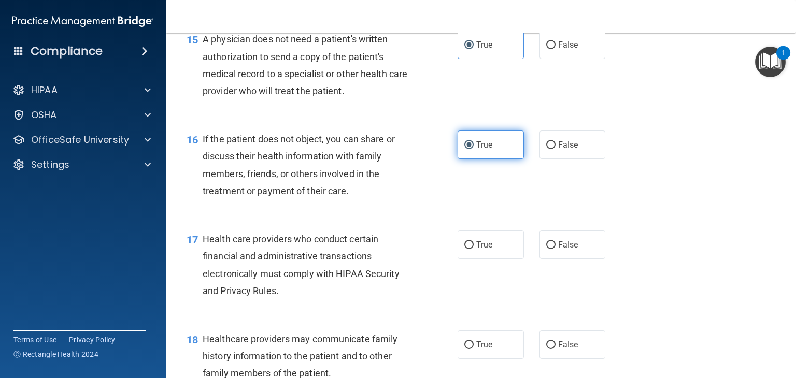
scroll to position [1399, 0]
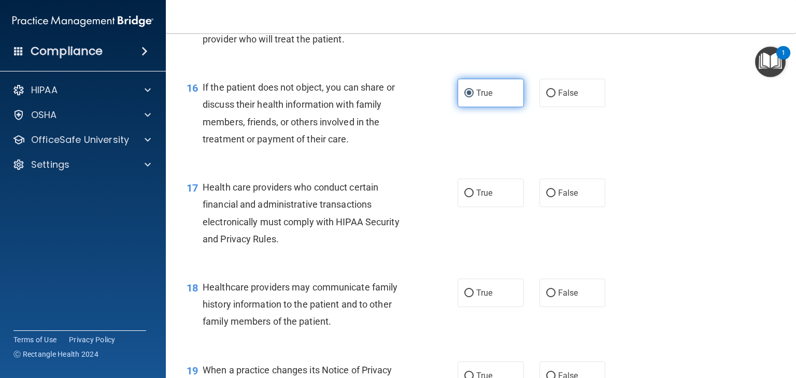
click at [485, 207] on label "True" at bounding box center [491, 193] width 66 height 29
click at [474, 197] on input "True" at bounding box center [468, 194] width 9 height 8
radio input "true"
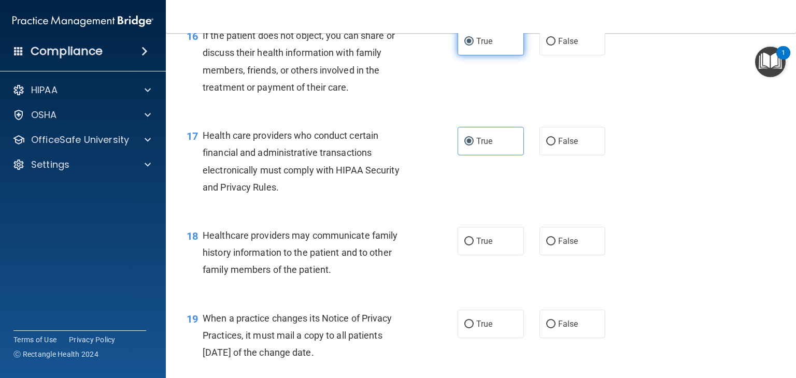
scroll to position [1503, 0]
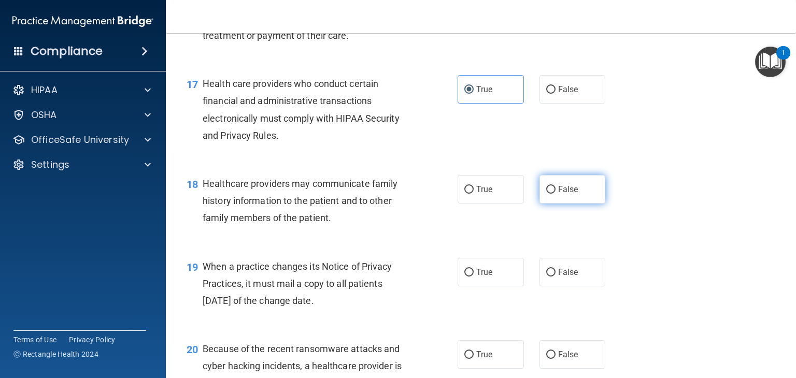
click at [559, 194] on span "False" at bounding box center [568, 190] width 20 height 10
click at [556, 194] on input "False" at bounding box center [550, 190] width 9 height 8
radio input "true"
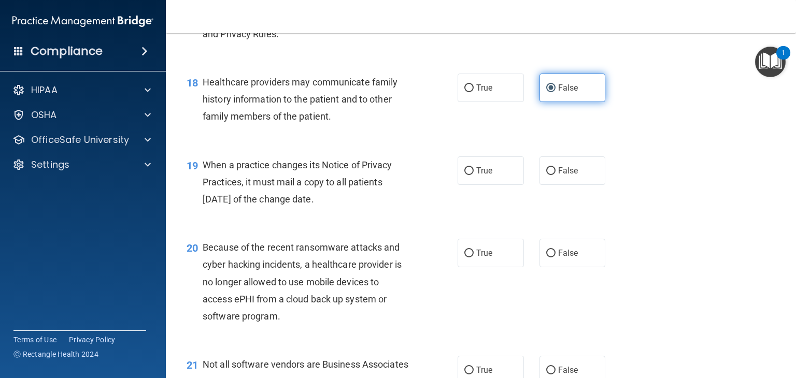
scroll to position [1607, 0]
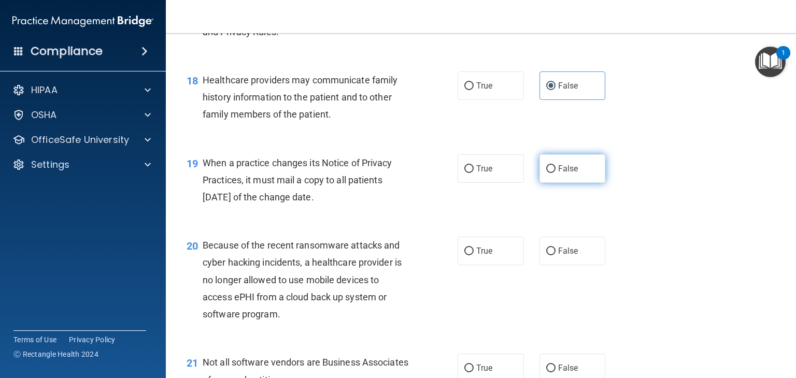
click at [561, 183] on label "False" at bounding box center [573, 168] width 66 height 29
click at [556, 173] on input "False" at bounding box center [550, 169] width 9 height 8
radio input "true"
click at [557, 265] on label "False" at bounding box center [573, 251] width 66 height 29
click at [556, 256] on input "False" at bounding box center [550, 252] width 9 height 8
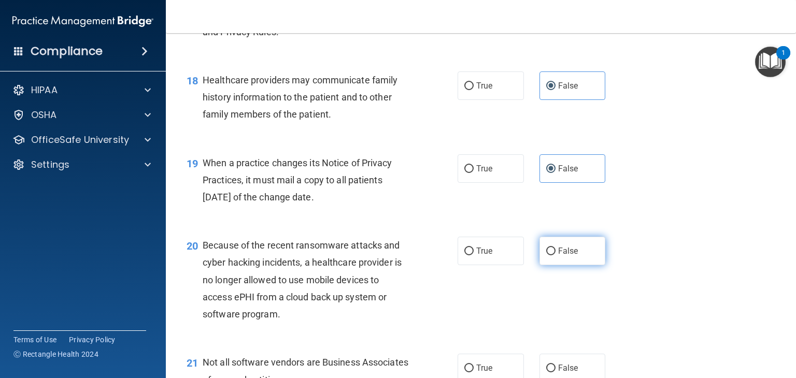
radio input "true"
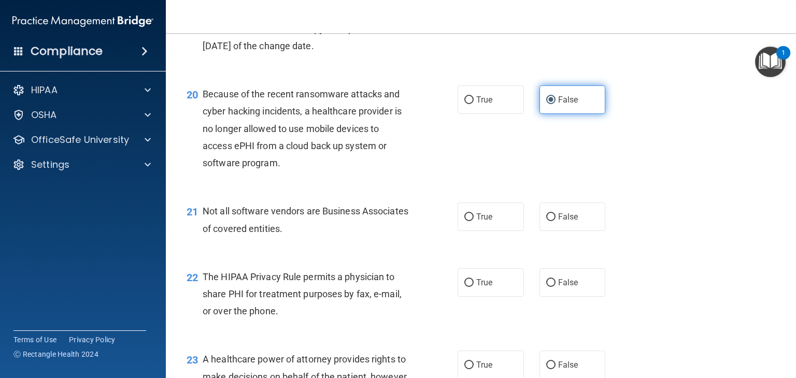
scroll to position [1762, 0]
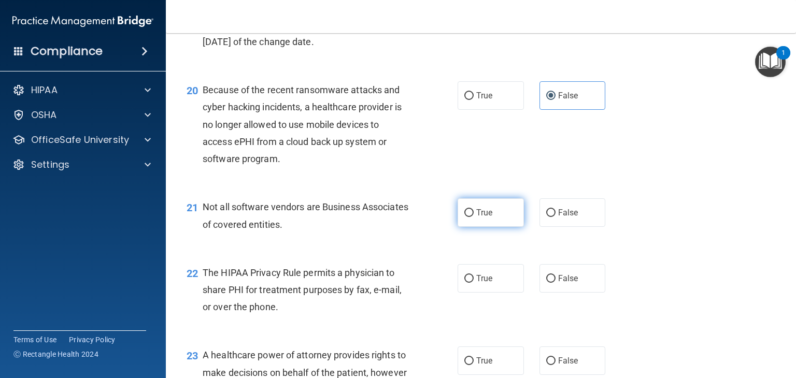
click at [488, 218] on span "True" at bounding box center [484, 213] width 16 height 10
click at [474, 217] on input "True" at bounding box center [468, 213] width 9 height 8
radio input "true"
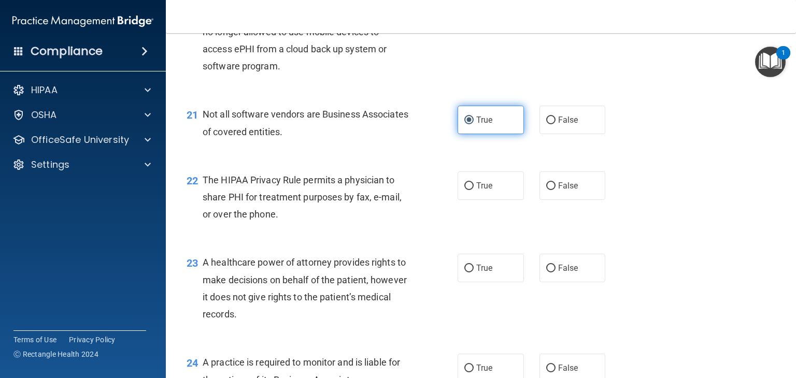
scroll to position [1866, 0]
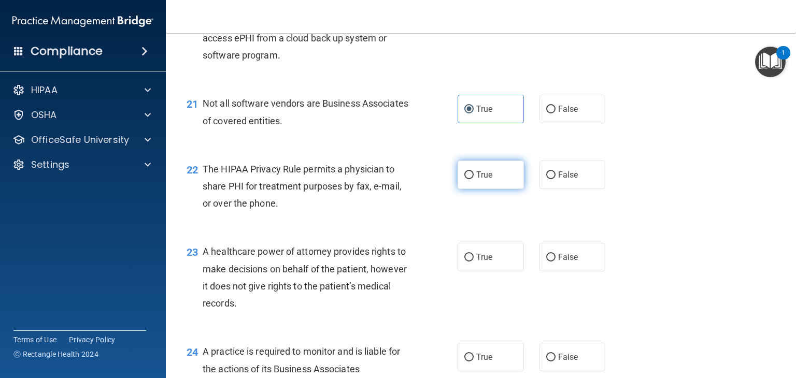
click at [499, 189] on label "True" at bounding box center [491, 175] width 66 height 29
click at [474, 179] on input "True" at bounding box center [468, 176] width 9 height 8
radio input "true"
click at [561, 262] on span "False" at bounding box center [568, 257] width 20 height 10
click at [556, 262] on input "False" at bounding box center [550, 258] width 9 height 8
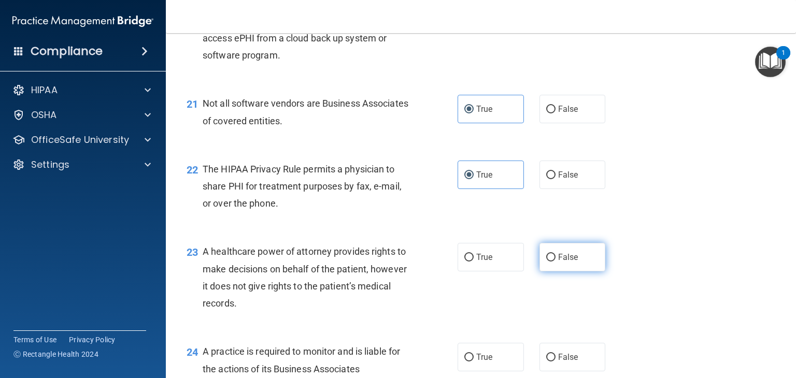
radio input "true"
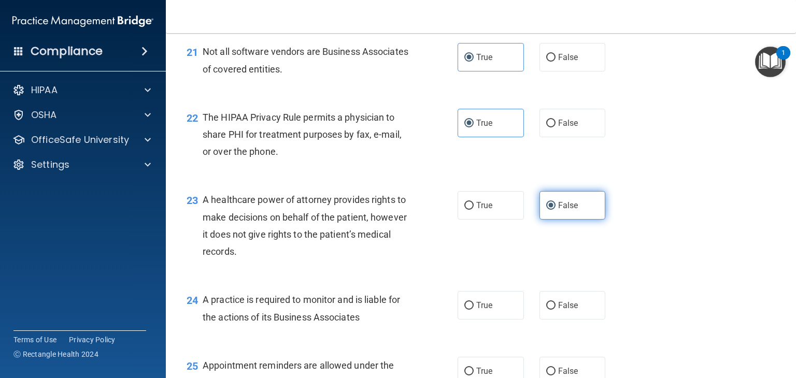
scroll to position [1969, 0]
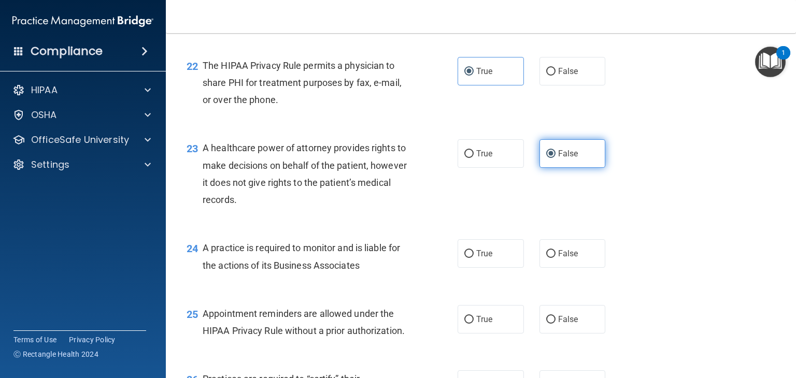
click at [561, 259] on span "False" at bounding box center [568, 254] width 20 height 10
click at [556, 258] on input "False" at bounding box center [550, 254] width 9 height 8
radio input "true"
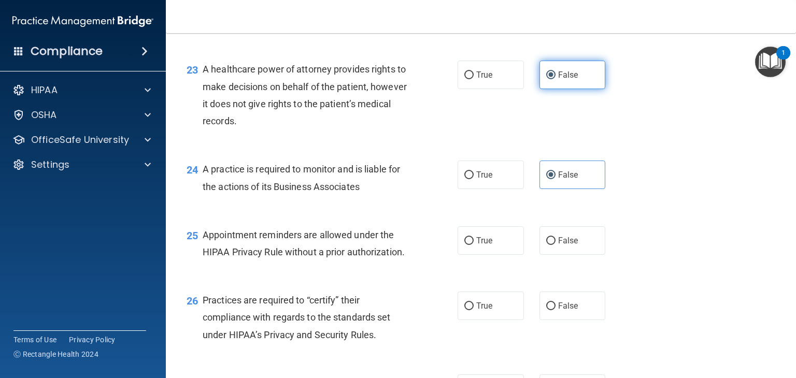
scroll to position [2073, 0]
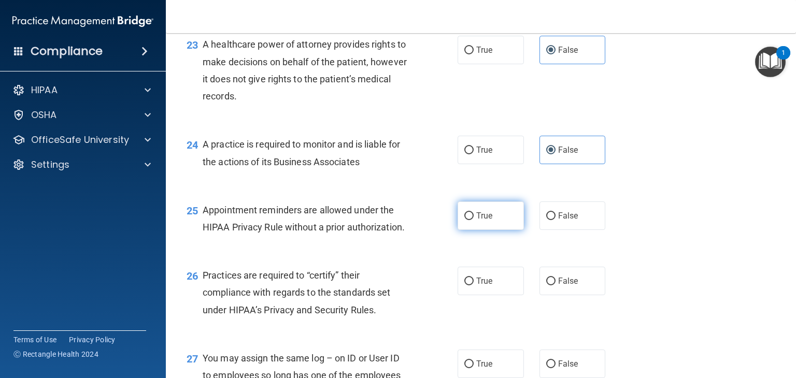
click at [495, 230] on label "True" at bounding box center [491, 216] width 66 height 29
click at [474, 220] on input "True" at bounding box center [468, 216] width 9 height 8
radio input "true"
click at [540, 295] on label "False" at bounding box center [573, 281] width 66 height 29
click at [546, 286] on input "False" at bounding box center [550, 282] width 9 height 8
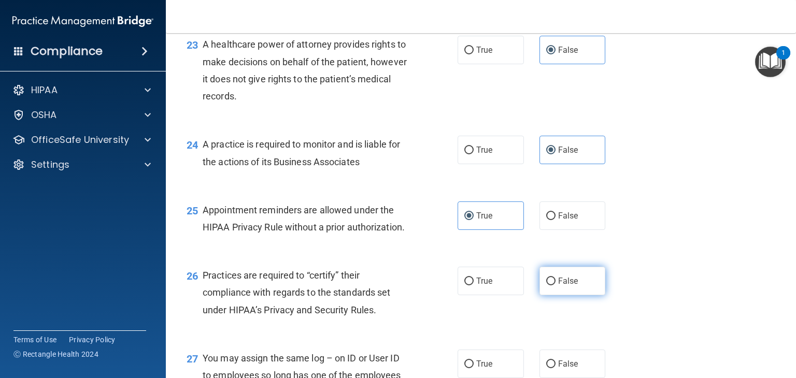
radio input "true"
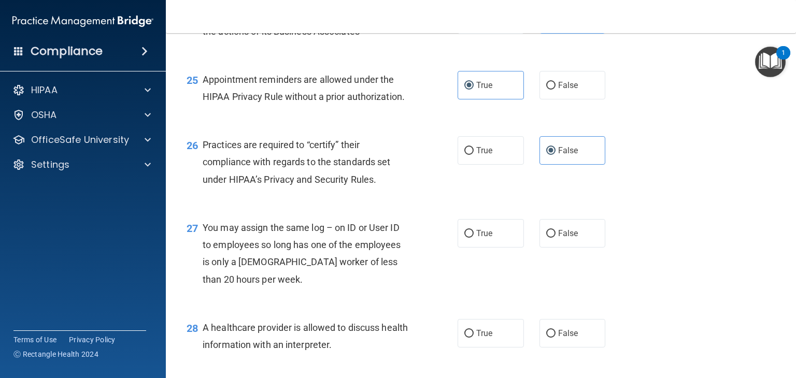
scroll to position [2229, 0]
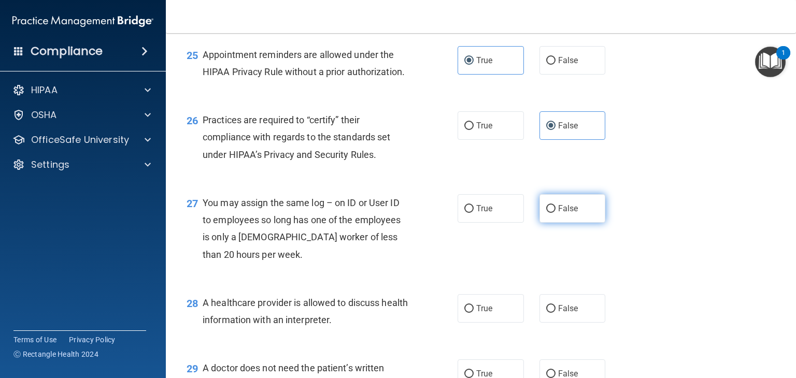
click at [549, 223] on label "False" at bounding box center [573, 208] width 66 height 29
click at [549, 213] on input "False" at bounding box center [550, 209] width 9 height 8
radio input "true"
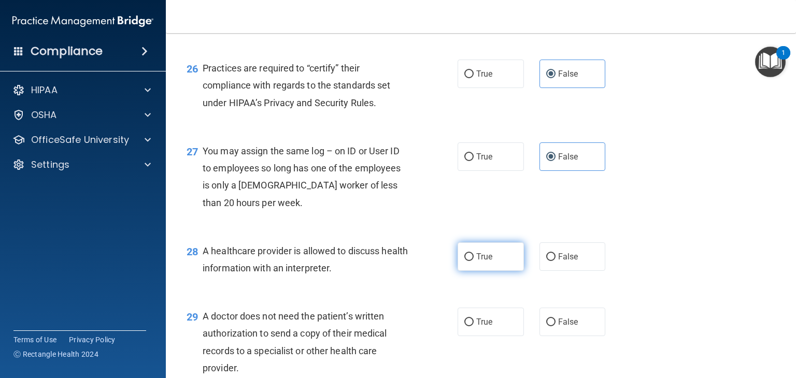
click at [499, 271] on label "True" at bounding box center [491, 257] width 66 height 29
click at [474, 261] on input "True" at bounding box center [468, 257] width 9 height 8
radio input "true"
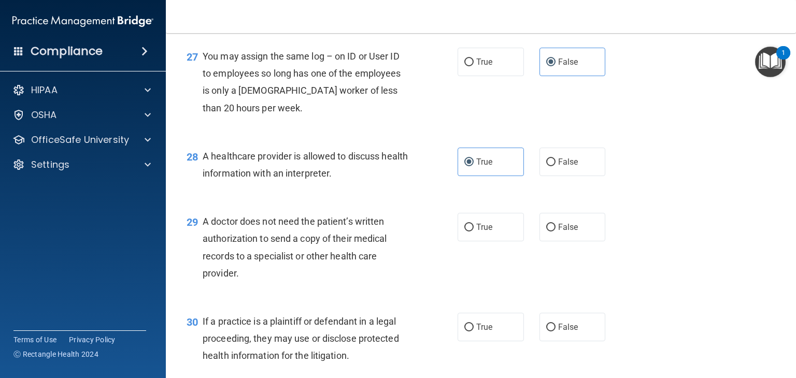
scroll to position [2384, 0]
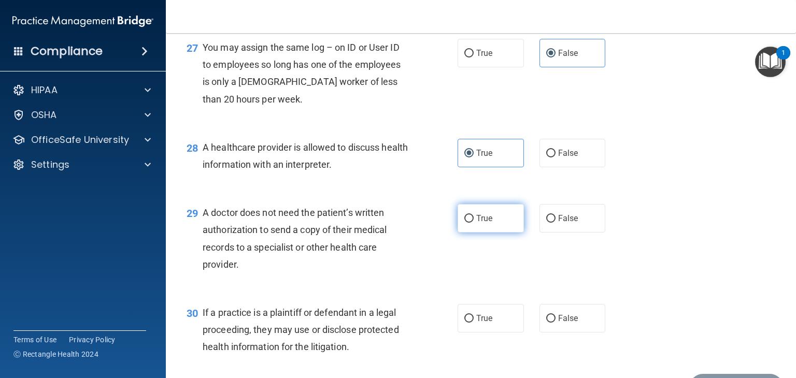
click at [510, 233] on label "True" at bounding box center [491, 218] width 66 height 29
click at [474, 223] on input "True" at bounding box center [468, 219] width 9 height 8
radio input "true"
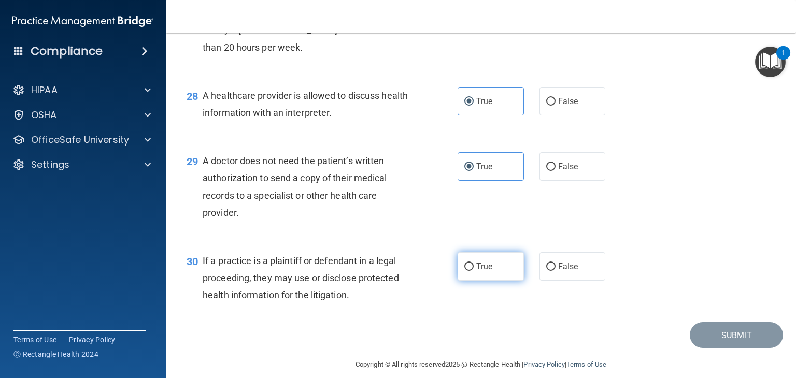
click at [494, 281] on label "True" at bounding box center [491, 266] width 66 height 29
click at [474, 271] on input "True" at bounding box center [468, 267] width 9 height 8
radio input "true"
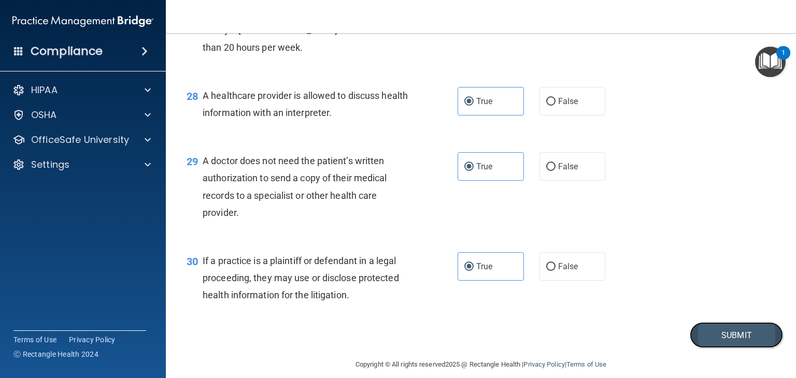
click at [744, 349] on button "Submit" at bounding box center [736, 335] width 93 height 26
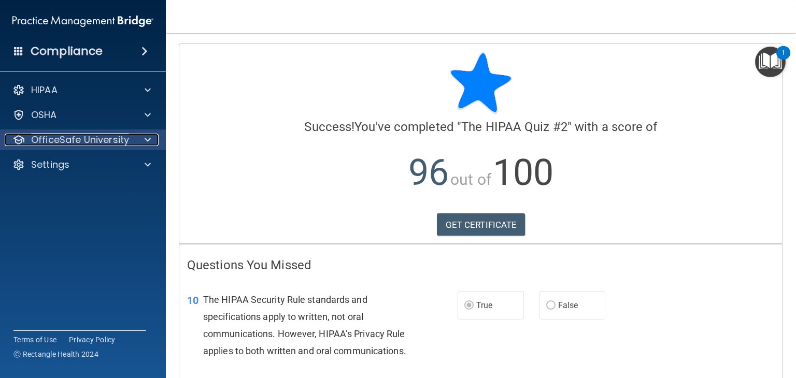
click at [41, 143] on p "OfficeSafe University" at bounding box center [80, 140] width 98 height 12
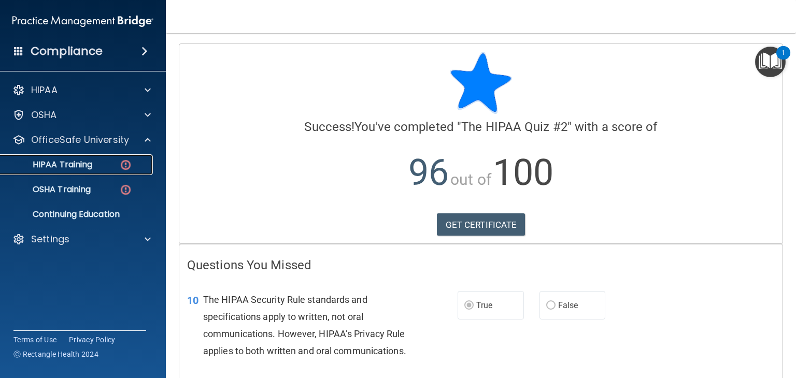
click at [86, 168] on p "HIPAA Training" at bounding box center [50, 165] width 86 height 10
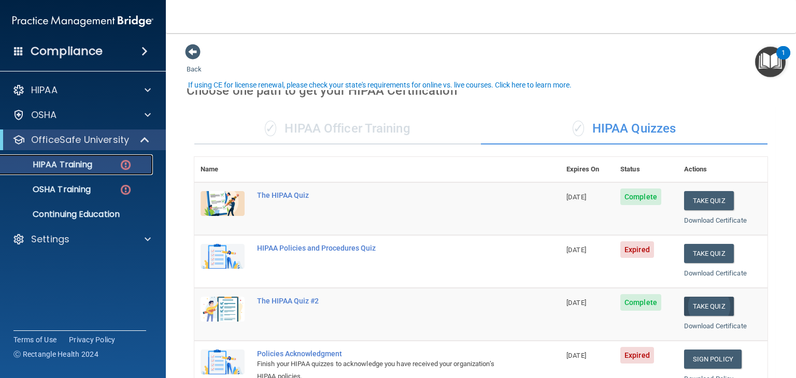
scroll to position [52, 0]
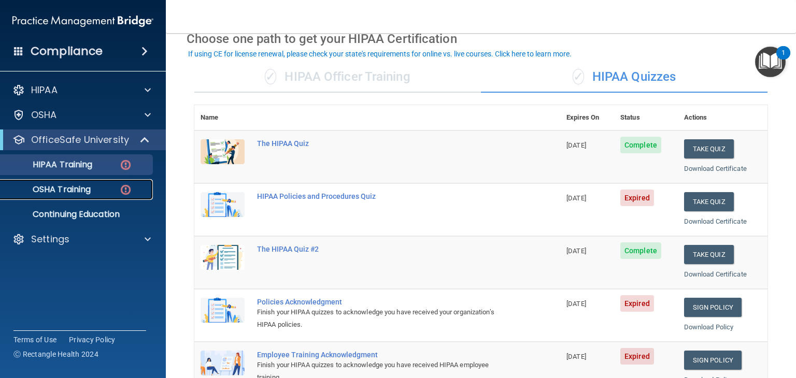
click at [127, 186] on img at bounding box center [125, 189] width 13 height 13
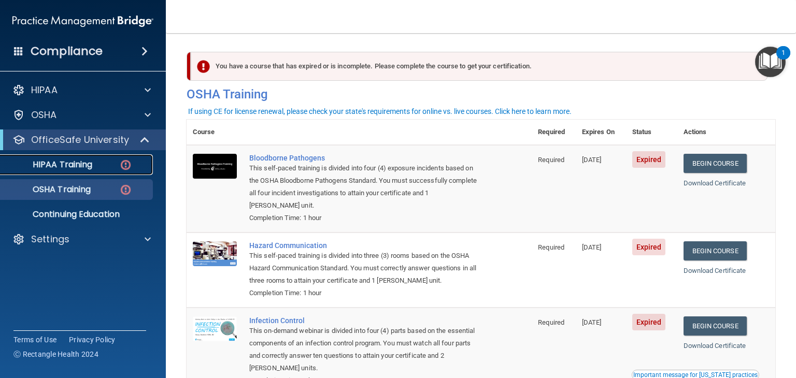
click at [79, 173] on link "HIPAA Training" at bounding box center [71, 164] width 163 height 21
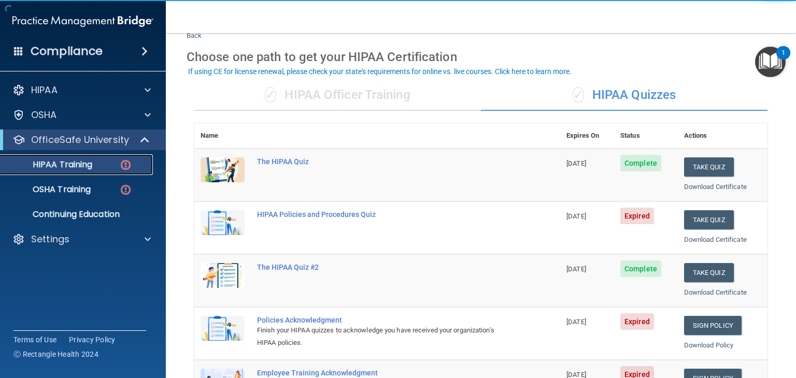
scroll to position [52, 0]
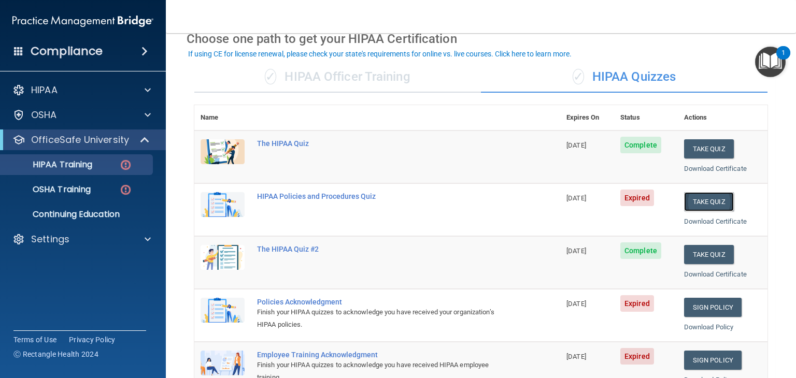
click at [717, 194] on button "Take Quiz" at bounding box center [709, 201] width 50 height 19
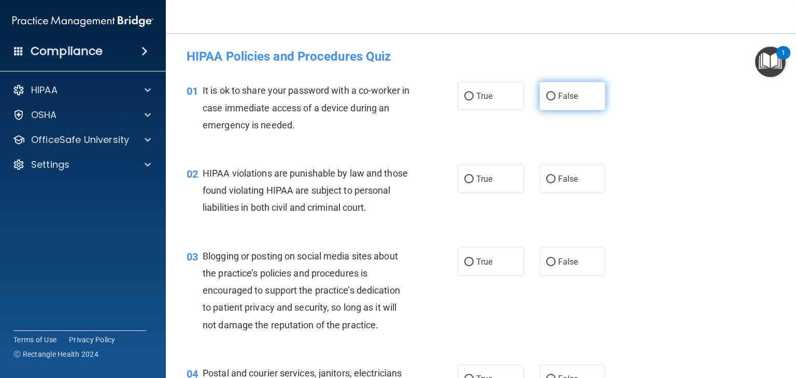
click at [558, 94] on span "False" at bounding box center [568, 96] width 20 height 10
click at [554, 94] on input "False" at bounding box center [550, 97] width 9 height 8
radio input "true"
click at [464, 171] on label "True" at bounding box center [491, 179] width 66 height 29
click at [464, 176] on input "True" at bounding box center [468, 180] width 9 height 8
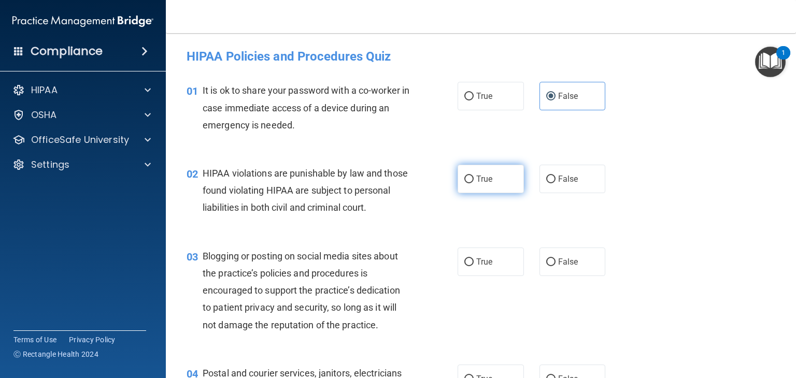
radio input "true"
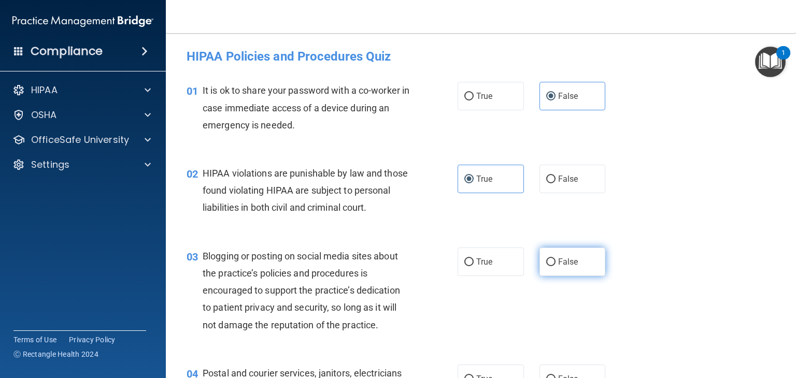
click at [583, 276] on label "False" at bounding box center [573, 262] width 66 height 29
click at [556, 266] on input "False" at bounding box center [550, 263] width 9 height 8
radio input "true"
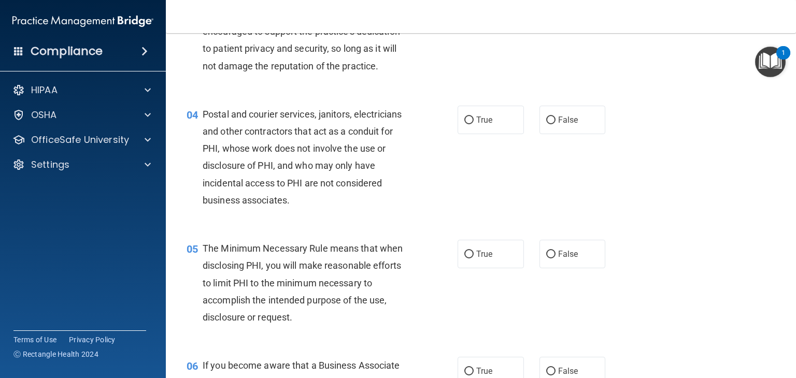
scroll to position [311, 0]
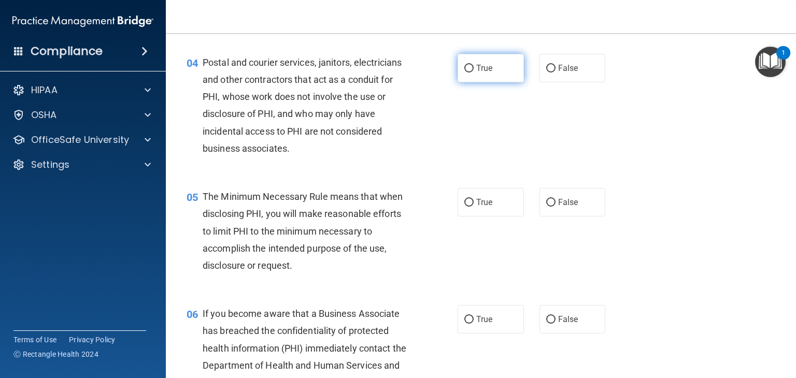
click at [503, 82] on label "True" at bounding box center [491, 68] width 66 height 29
click at [474, 73] on input "True" at bounding box center [468, 69] width 9 height 8
radio input "true"
click at [476, 207] on span "True" at bounding box center [484, 202] width 16 height 10
click at [474, 207] on input "True" at bounding box center [468, 203] width 9 height 8
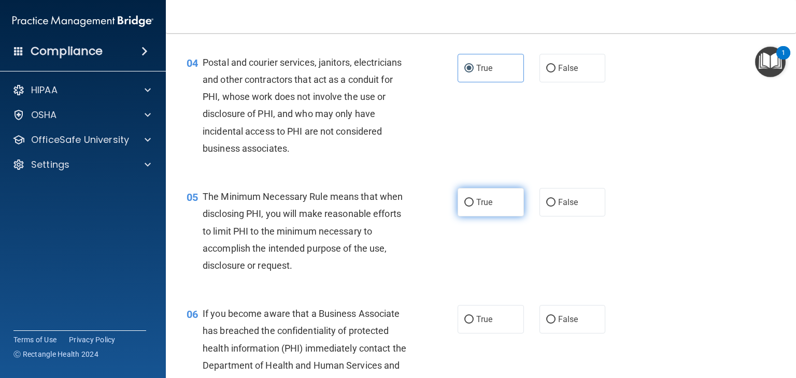
radio input "true"
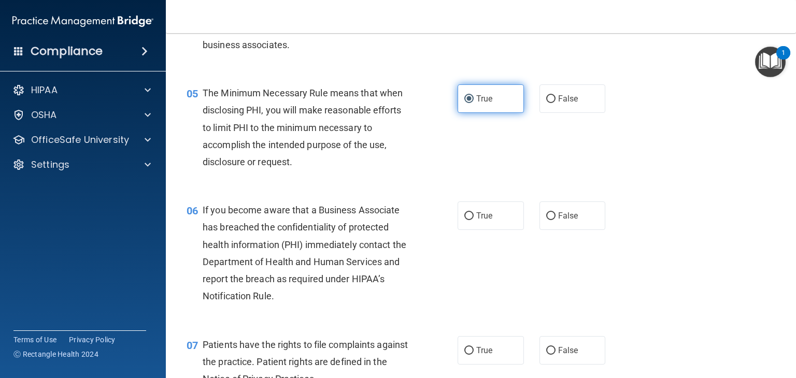
scroll to position [466, 0]
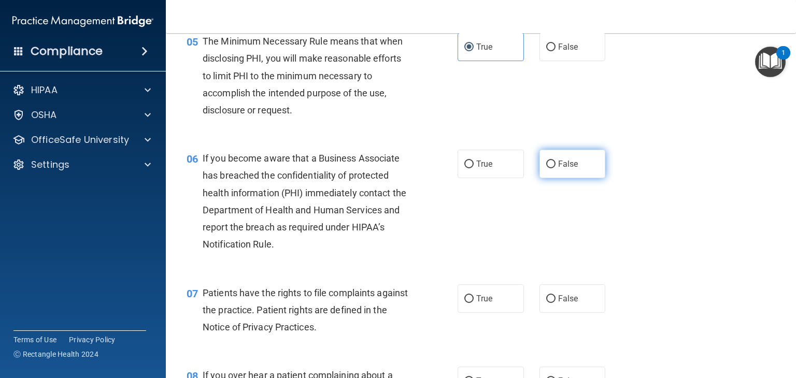
click at [551, 178] on label "False" at bounding box center [573, 164] width 66 height 29
click at [551, 168] on input "False" at bounding box center [550, 165] width 9 height 8
radio input "true"
click at [462, 308] on label "True" at bounding box center [491, 299] width 66 height 29
click at [464, 303] on input "True" at bounding box center [468, 299] width 9 height 8
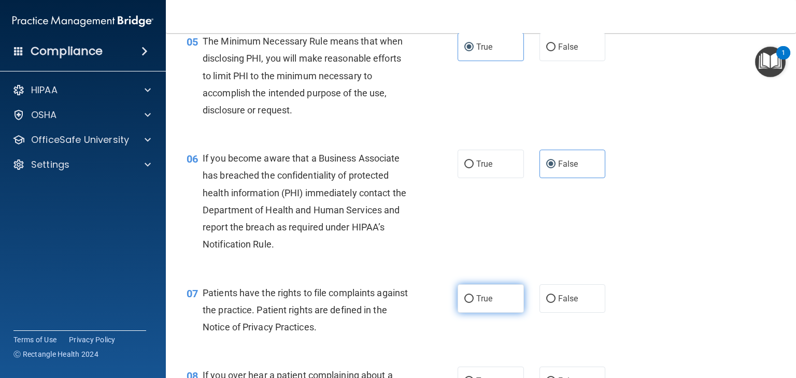
radio input "true"
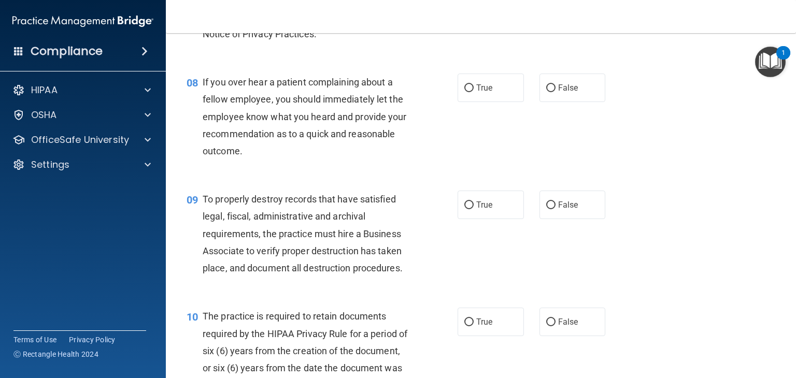
scroll to position [777, 0]
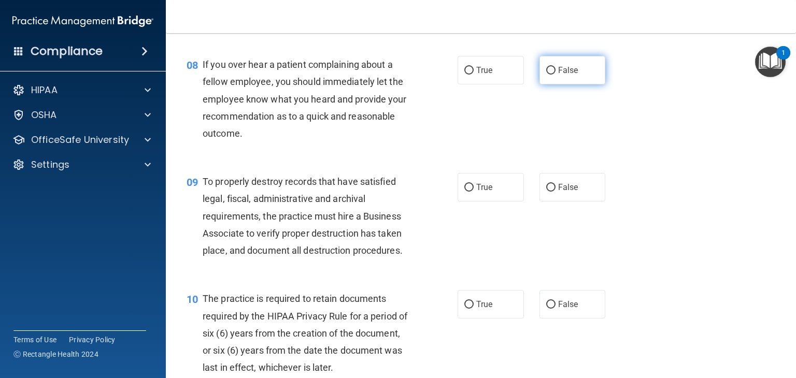
click at [578, 82] on label "False" at bounding box center [573, 70] width 66 height 29
click at [556, 75] on input "False" at bounding box center [550, 71] width 9 height 8
radio input "true"
click at [562, 192] on span "False" at bounding box center [568, 187] width 20 height 10
click at [556, 192] on input "False" at bounding box center [550, 188] width 9 height 8
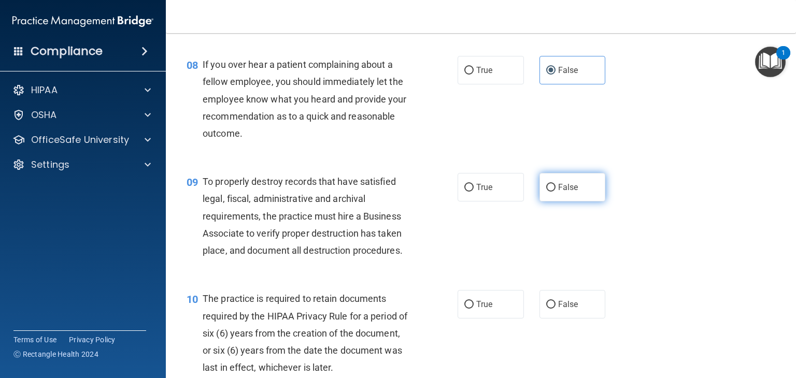
radio input "true"
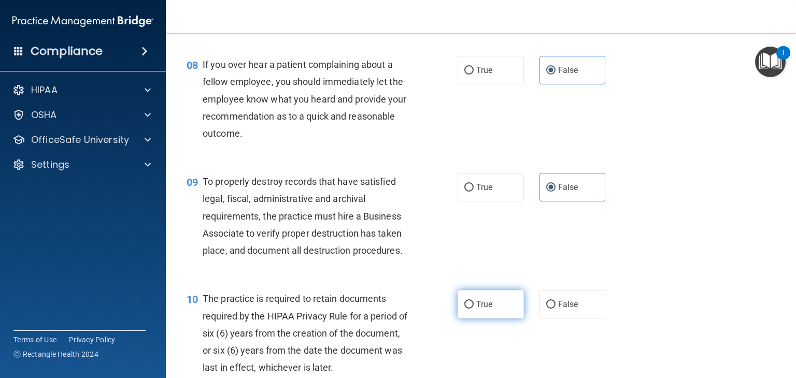
click at [476, 309] on span "True" at bounding box center [484, 305] width 16 height 10
click at [474, 309] on input "True" at bounding box center [468, 305] width 9 height 8
radio input "true"
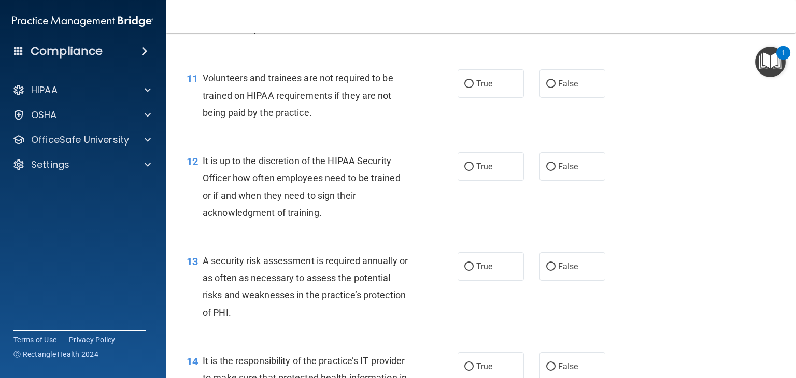
scroll to position [1140, 0]
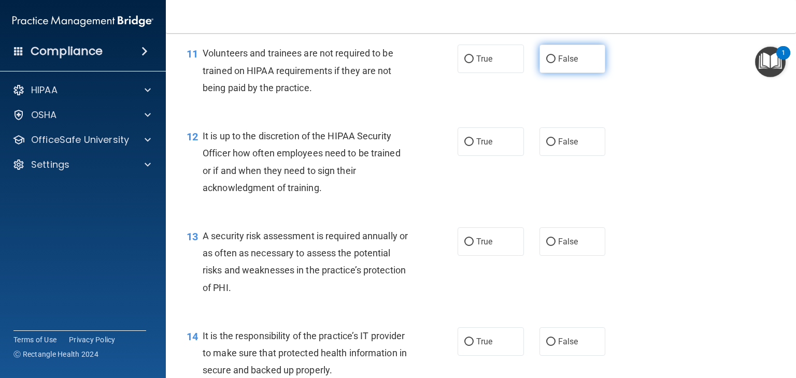
click at [576, 73] on label "False" at bounding box center [573, 59] width 66 height 29
click at [556, 63] on input "False" at bounding box center [550, 59] width 9 height 8
radio input "true"
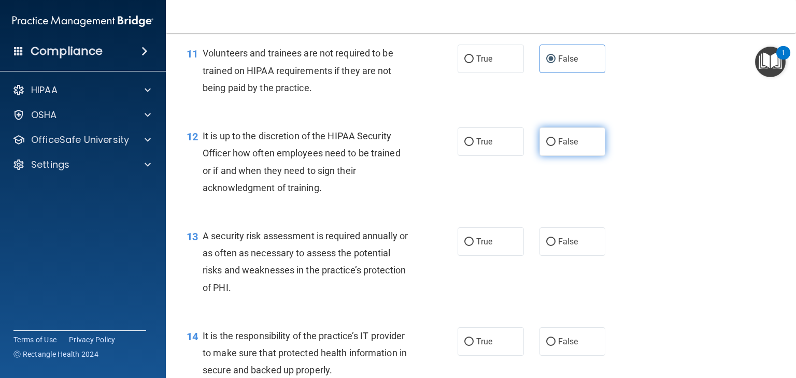
click at [557, 156] on label "False" at bounding box center [573, 141] width 66 height 29
click at [556, 146] on input "False" at bounding box center [550, 142] width 9 height 8
radio input "true"
click at [485, 247] on span "True" at bounding box center [484, 242] width 16 height 10
click at [474, 246] on input "True" at bounding box center [468, 242] width 9 height 8
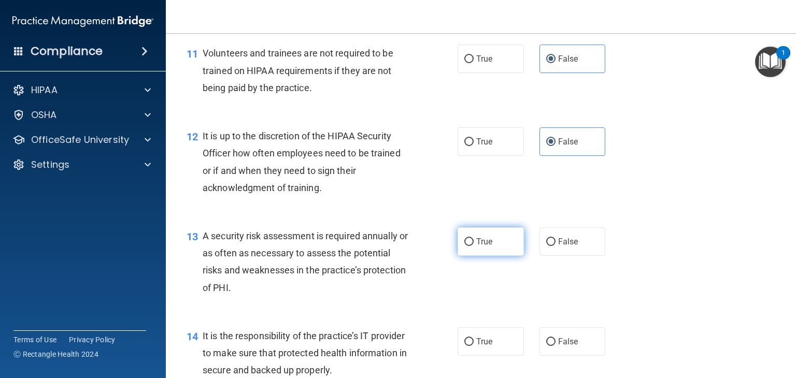
radio input "true"
click at [550, 349] on label "False" at bounding box center [573, 342] width 66 height 29
click at [550, 346] on input "False" at bounding box center [550, 342] width 9 height 8
radio input "true"
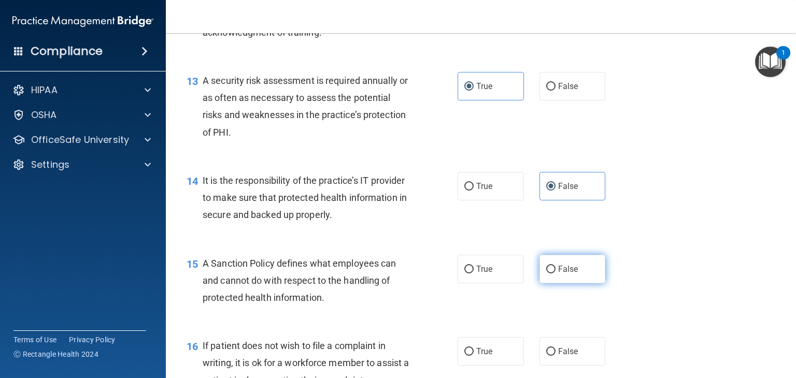
click at [569, 278] on label "False" at bounding box center [573, 269] width 66 height 29
click at [556, 274] on input "False" at bounding box center [550, 270] width 9 height 8
radio input "true"
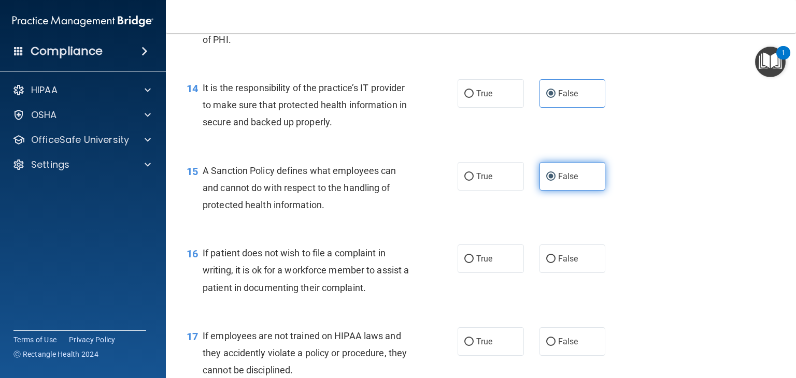
scroll to position [1451, 0]
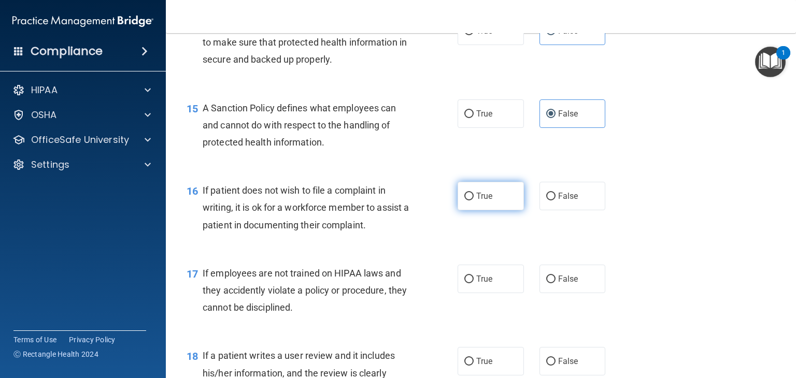
click at [493, 209] on label "True" at bounding box center [491, 196] width 66 height 29
click at [474, 201] on input "True" at bounding box center [468, 197] width 9 height 8
radio input "true"
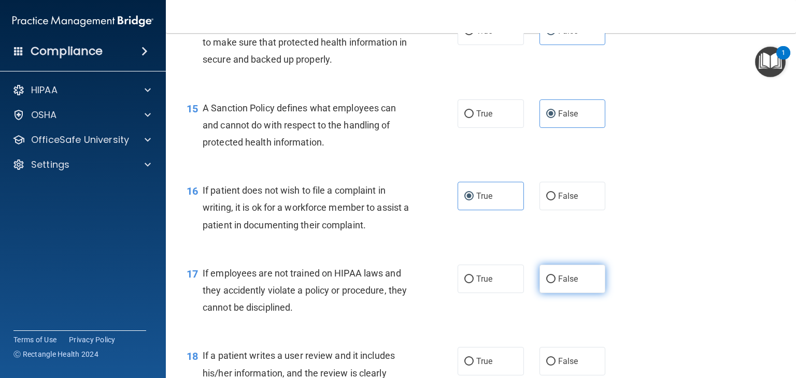
click at [546, 283] on input "False" at bounding box center [550, 280] width 9 height 8
radio input "true"
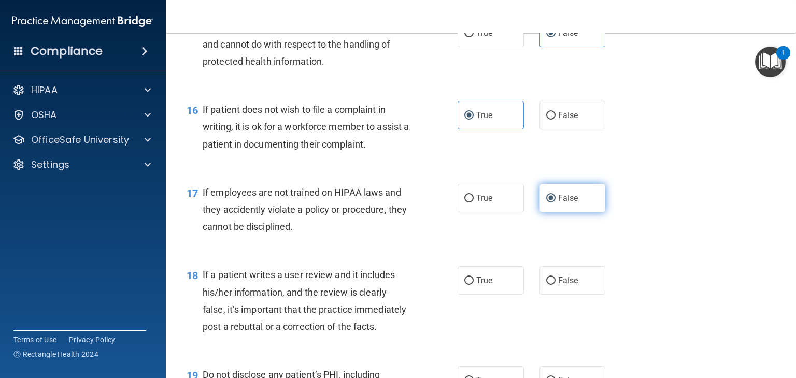
scroll to position [1555, 0]
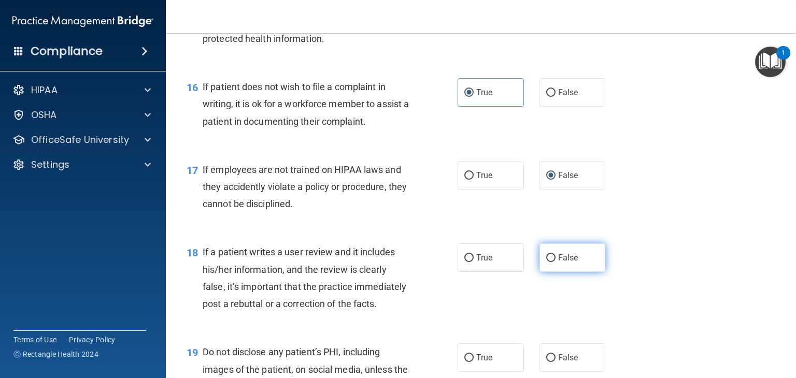
click at [550, 272] on label "False" at bounding box center [573, 258] width 66 height 29
click at [550, 262] on input "False" at bounding box center [550, 258] width 9 height 8
radio input "true"
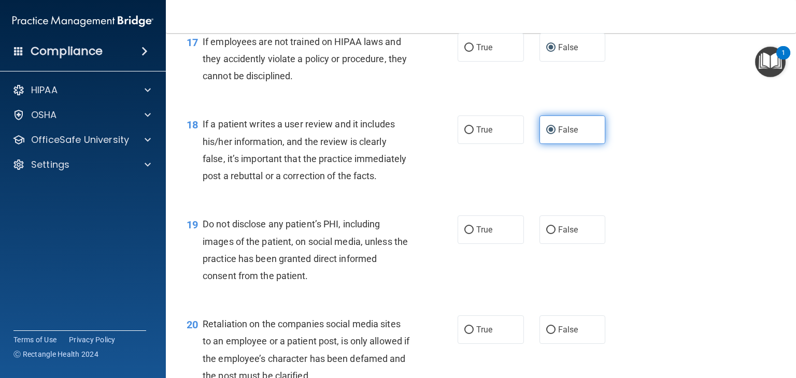
scroll to position [1710, 0]
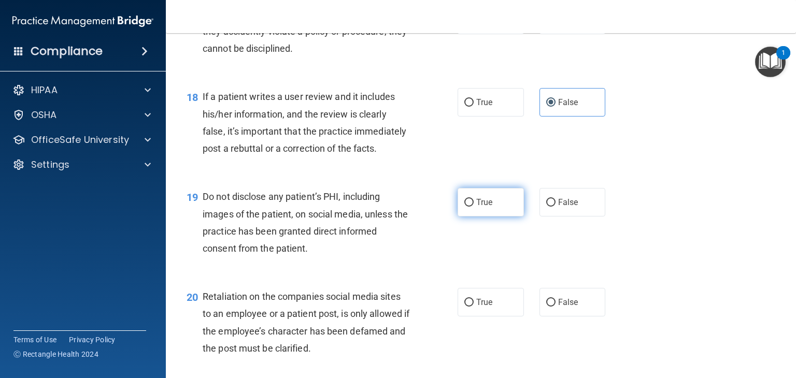
click at [476, 207] on span "True" at bounding box center [484, 202] width 16 height 10
click at [474, 207] on input "True" at bounding box center [468, 203] width 9 height 8
radio input "true"
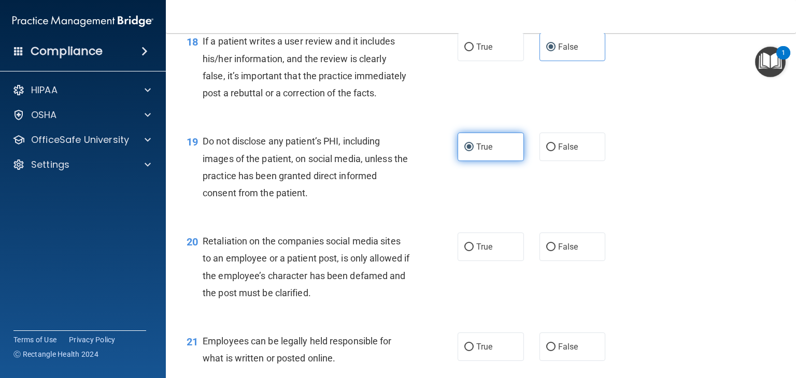
scroll to position [1814, 0]
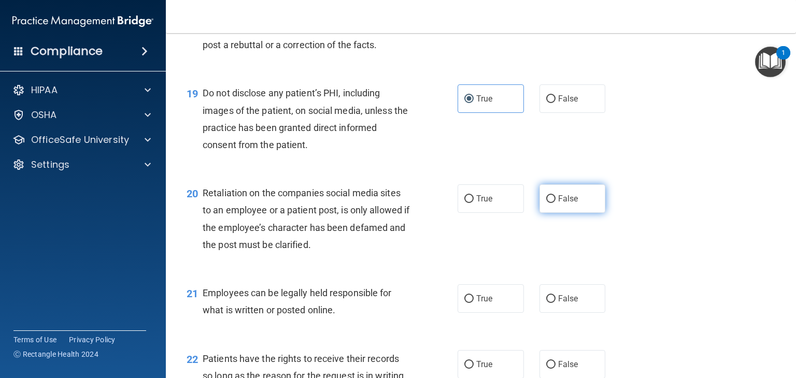
click at [583, 213] on label "False" at bounding box center [573, 199] width 66 height 29
click at [556, 203] on input "False" at bounding box center [550, 199] width 9 height 8
radio input "true"
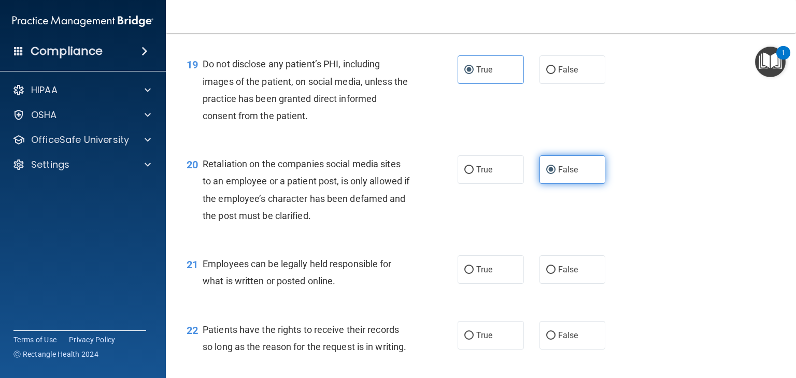
scroll to position [1866, 0]
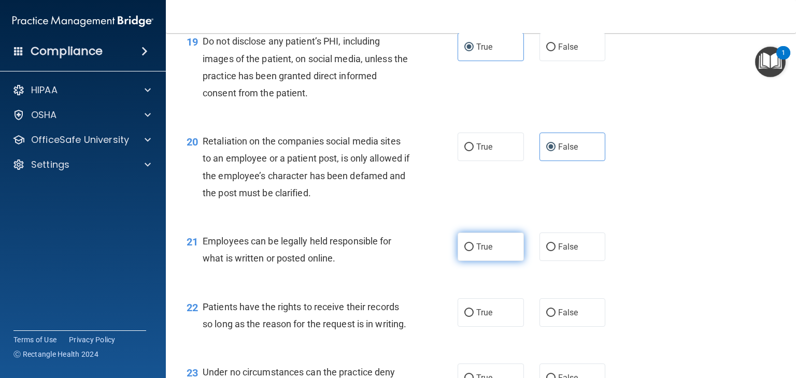
click at [493, 261] on label "True" at bounding box center [491, 247] width 66 height 29
click at [474, 251] on input "True" at bounding box center [468, 248] width 9 height 8
radio input "true"
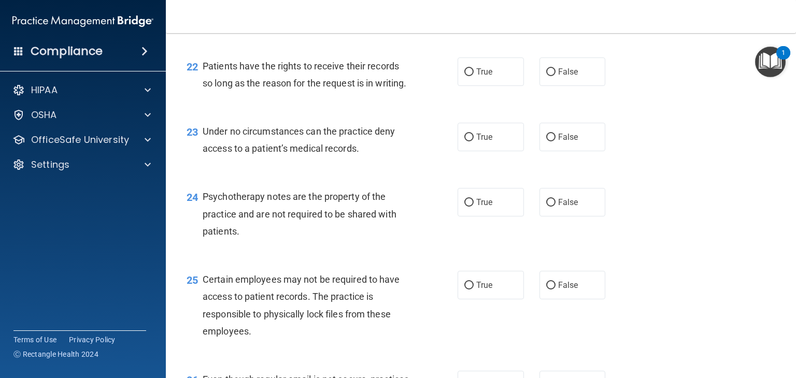
scroll to position [2125, 0]
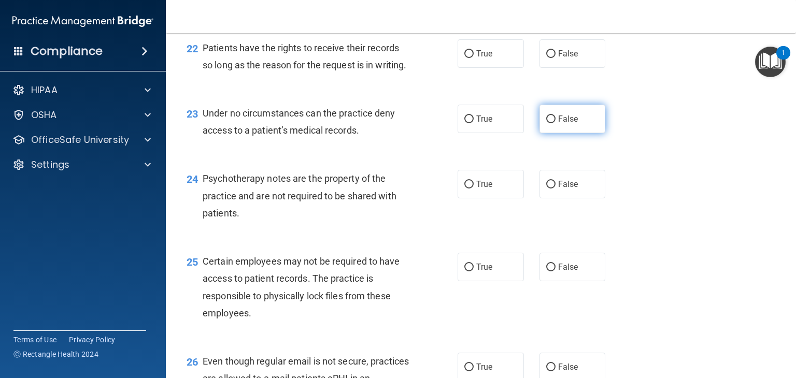
click at [558, 124] on span "False" at bounding box center [568, 119] width 20 height 10
click at [555, 123] on input "False" at bounding box center [550, 120] width 9 height 8
radio input "true"
click at [574, 92] on div "22 Patients have the rights to receive their records so long as the reason for …" at bounding box center [481, 58] width 604 height 65
click at [570, 68] on label "False" at bounding box center [573, 53] width 66 height 29
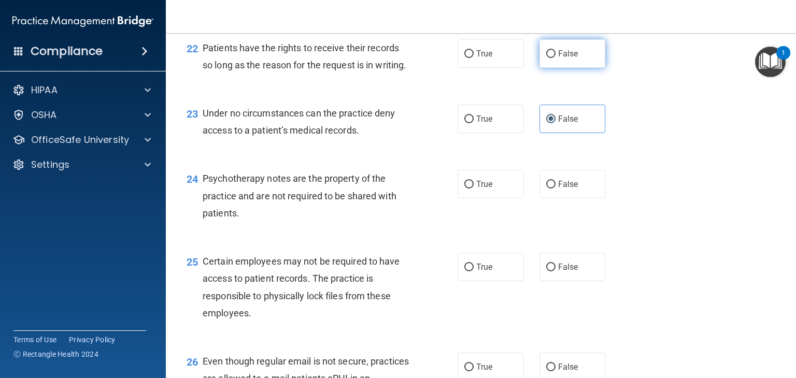
click at [556, 58] on input "False" at bounding box center [550, 54] width 9 height 8
radio input "true"
click at [488, 198] on label "True" at bounding box center [491, 184] width 66 height 29
click at [474, 189] on input "True" at bounding box center [468, 185] width 9 height 8
radio input "true"
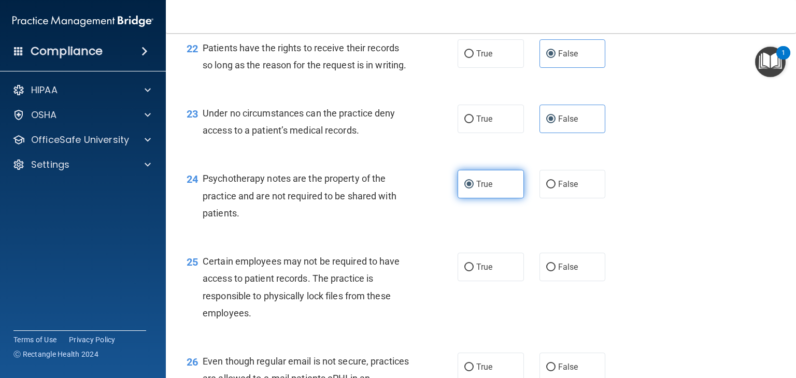
scroll to position [2177, 0]
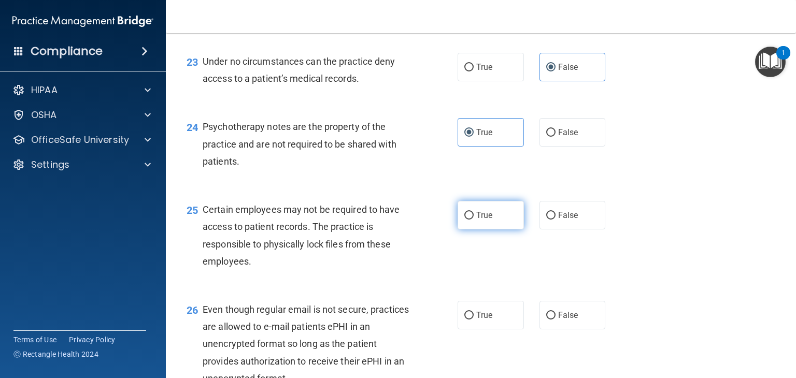
click at [493, 230] on label "True" at bounding box center [491, 215] width 66 height 29
click at [474, 220] on input "True" at bounding box center [468, 216] width 9 height 8
radio input "true"
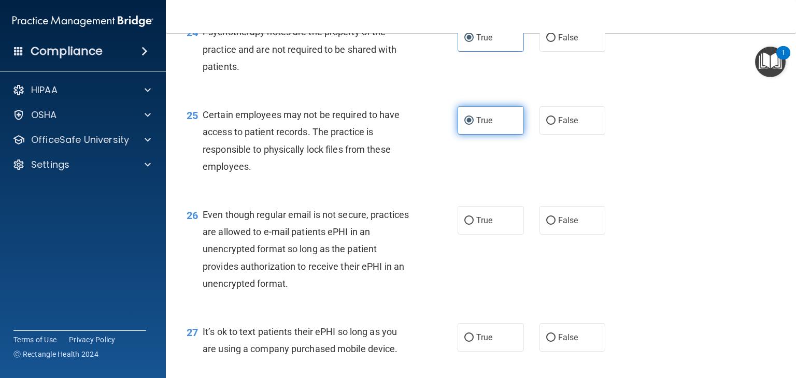
scroll to position [2280, 0]
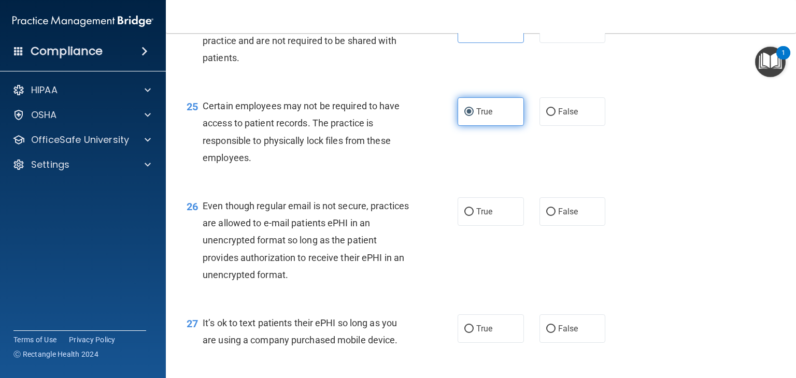
click at [493, 226] on label "True" at bounding box center [491, 211] width 66 height 29
click at [474, 216] on input "True" at bounding box center [468, 212] width 9 height 8
radio input "true"
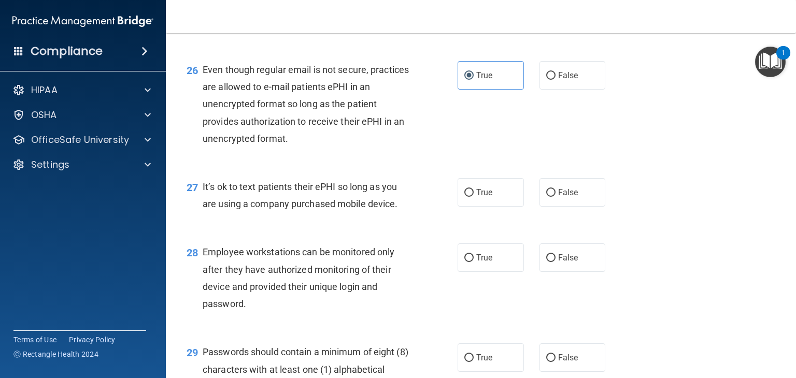
scroll to position [2436, 0]
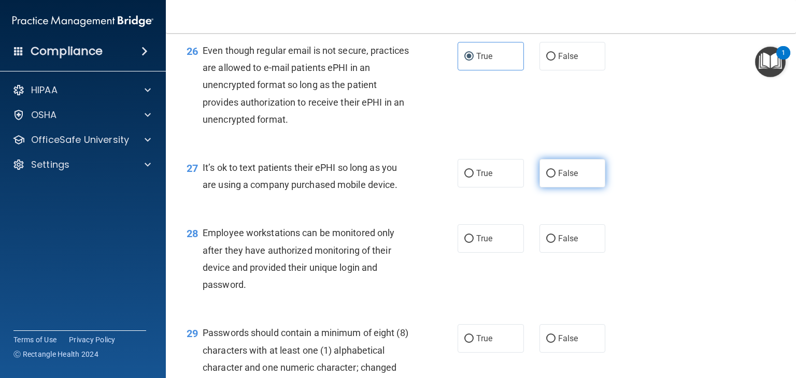
click at [552, 188] on label "False" at bounding box center [573, 173] width 66 height 29
click at [552, 178] on input "False" at bounding box center [550, 174] width 9 height 8
radio input "true"
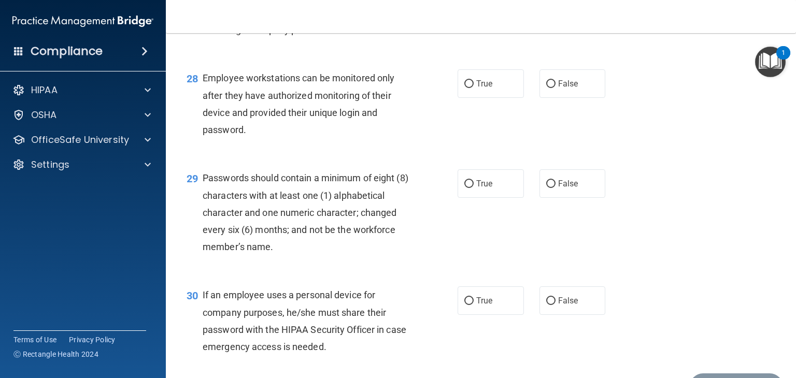
scroll to position [2591, 0]
click at [571, 88] on span "False" at bounding box center [568, 83] width 20 height 10
click at [556, 88] on input "False" at bounding box center [550, 84] width 9 height 8
radio input "true"
click at [466, 188] on input "True" at bounding box center [468, 184] width 9 height 8
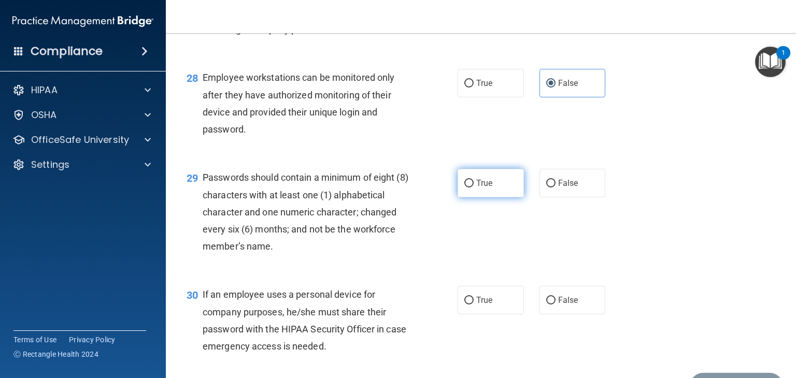
radio input "true"
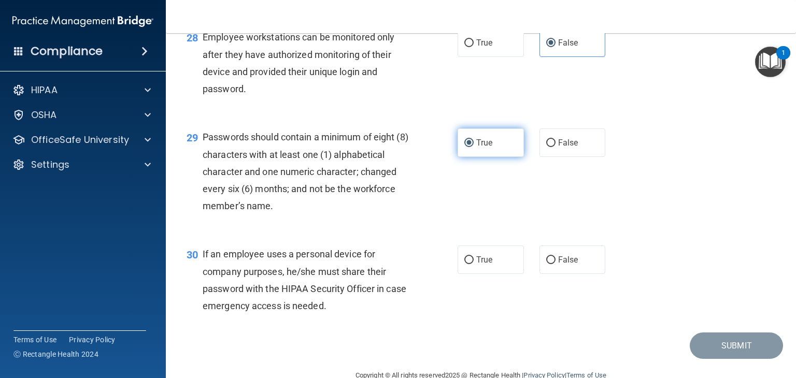
scroll to position [2695, 0]
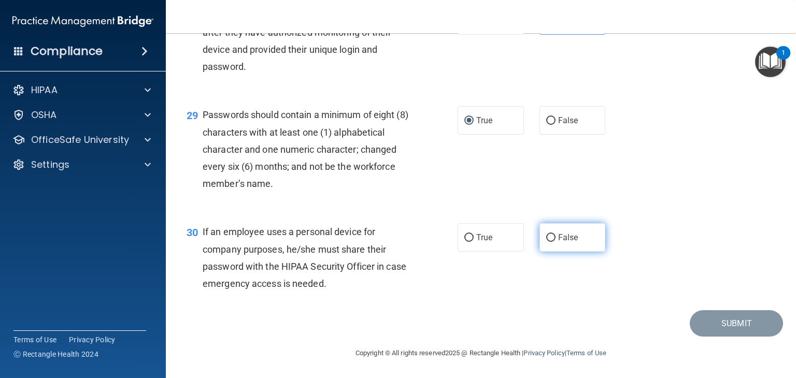
click at [549, 243] on label "False" at bounding box center [573, 237] width 66 height 29
click at [549, 242] on input "False" at bounding box center [550, 238] width 9 height 8
radio input "true"
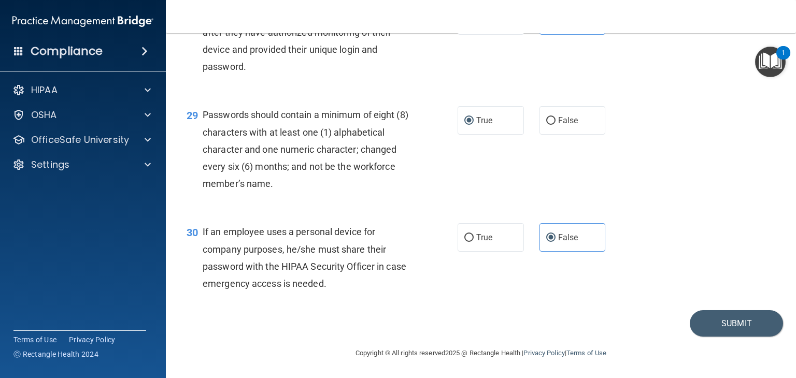
click at [718, 360] on footer "Copyright © All rights reserved 2025 @ Rectangle Health | Privacy Policy | Term…" at bounding box center [481, 352] width 589 height 31
click at [724, 325] on button "Submit" at bounding box center [736, 323] width 93 height 26
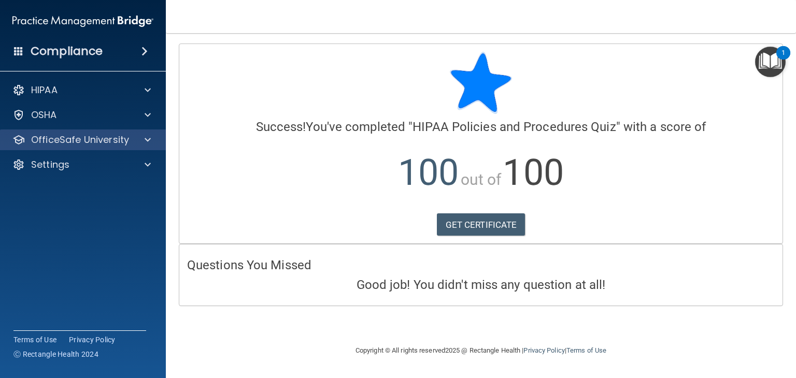
click at [91, 133] on div "OfficeSafe University" at bounding box center [83, 140] width 166 height 21
click at [136, 140] on div at bounding box center [146, 140] width 26 height 12
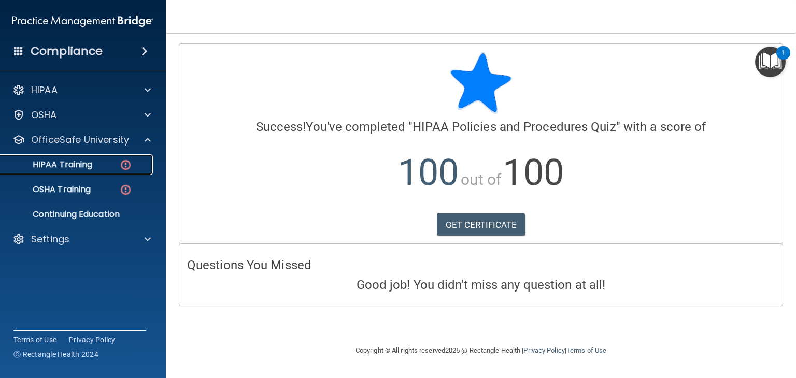
click at [118, 160] on div "HIPAA Training" at bounding box center [77, 165] width 141 height 10
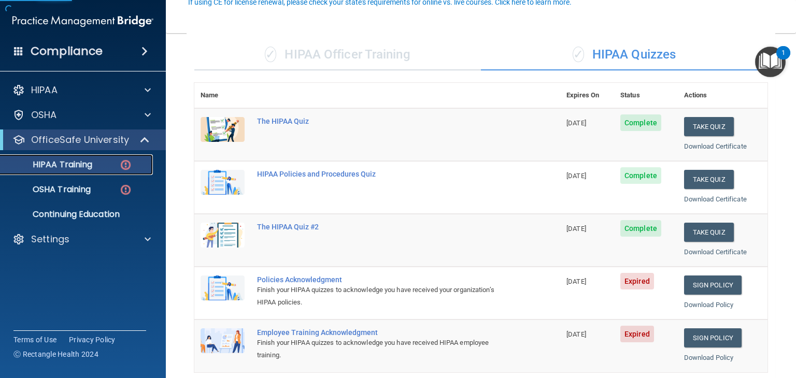
scroll to position [104, 0]
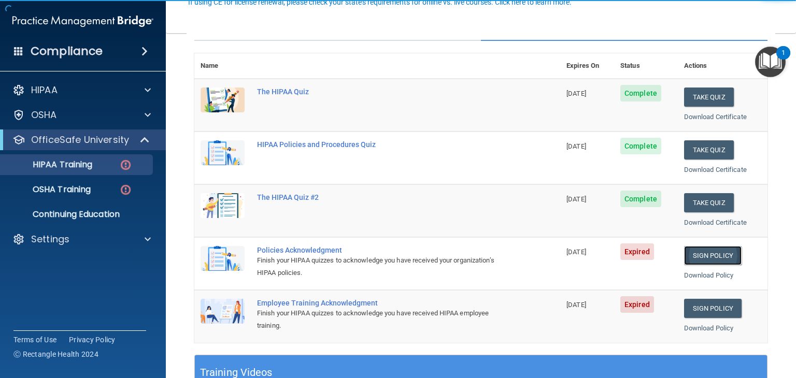
click at [725, 260] on link "Sign Policy" at bounding box center [713, 255] width 58 height 19
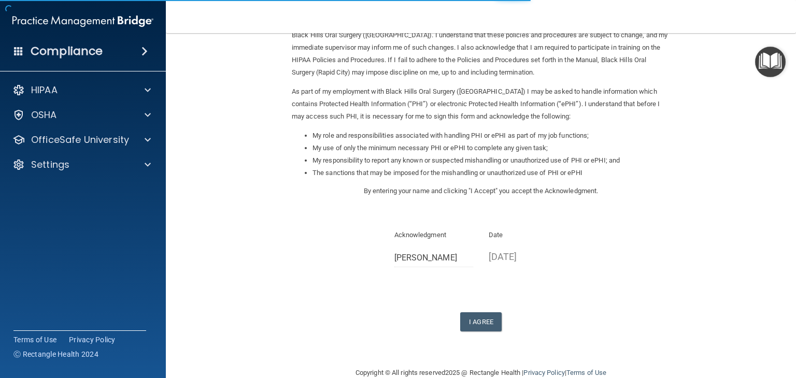
scroll to position [96, 0]
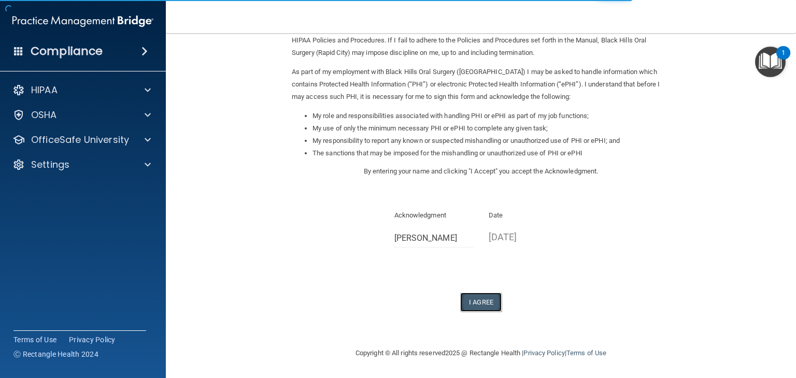
click at [470, 299] on button "I Agree" at bounding box center [480, 302] width 41 height 19
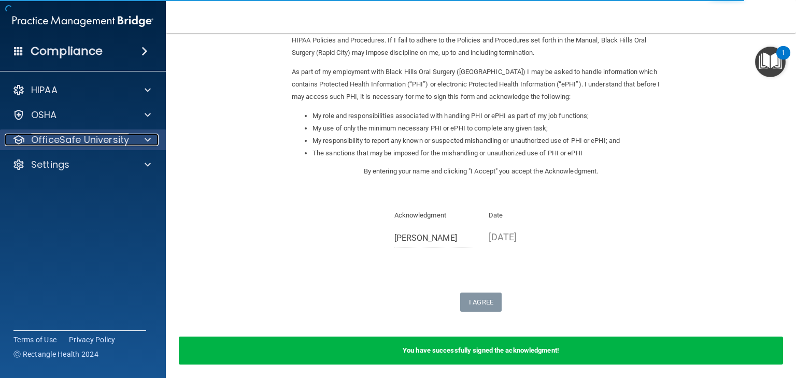
click at [67, 146] on p "OfficeSafe University" at bounding box center [80, 140] width 98 height 12
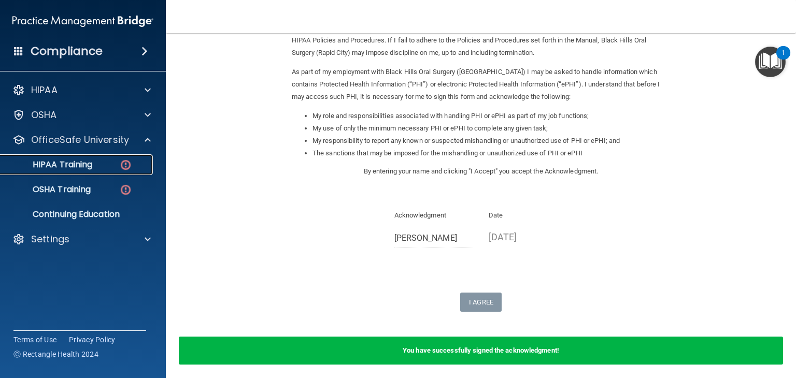
click at [79, 168] on p "HIPAA Training" at bounding box center [50, 165] width 86 height 10
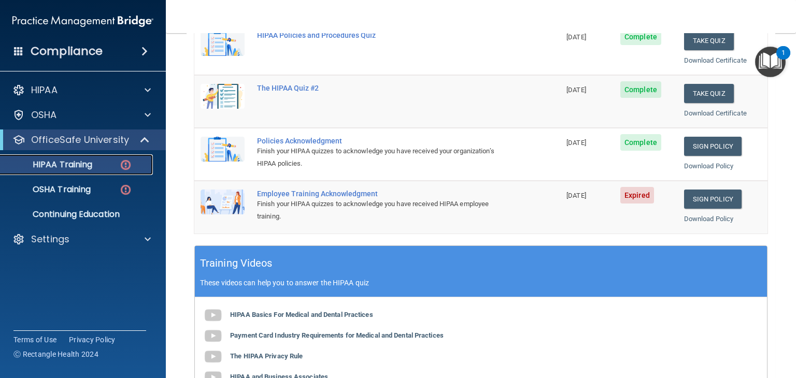
scroll to position [193, 0]
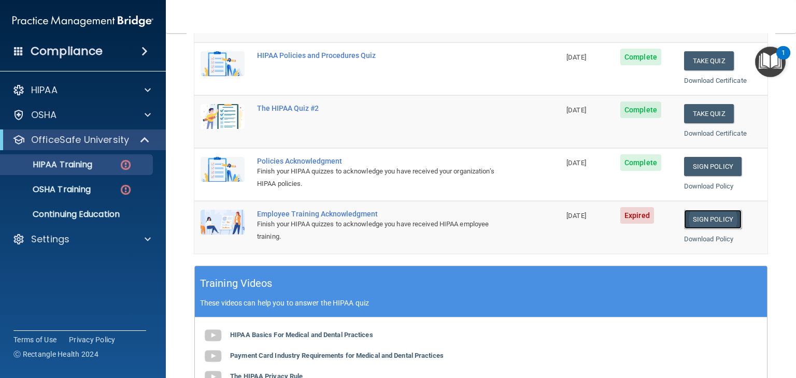
click at [723, 213] on link "Sign Policy" at bounding box center [713, 219] width 58 height 19
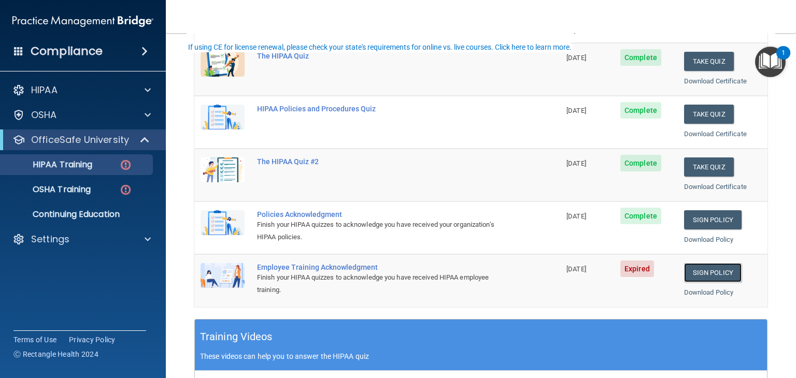
scroll to position [207, 0]
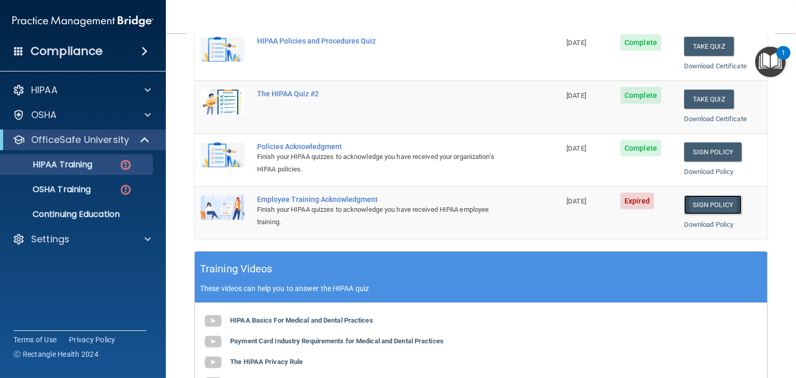
click at [715, 198] on link "Sign Policy" at bounding box center [713, 204] width 58 height 19
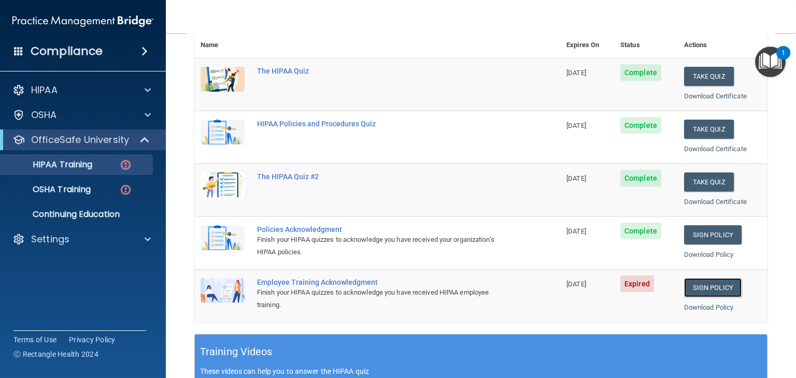
scroll to position [0, 0]
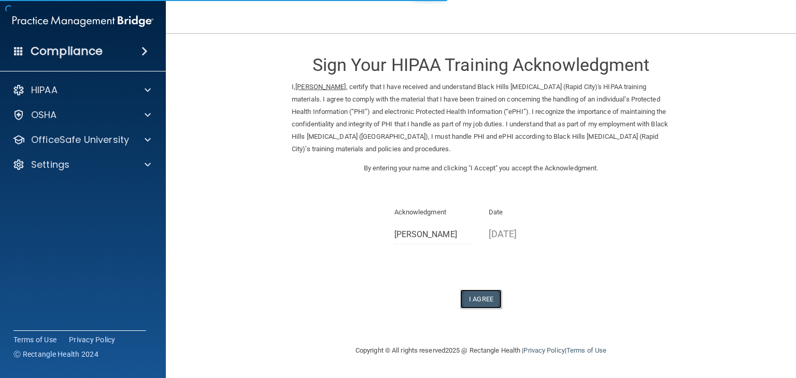
click at [485, 300] on button "I Agree" at bounding box center [480, 299] width 41 height 19
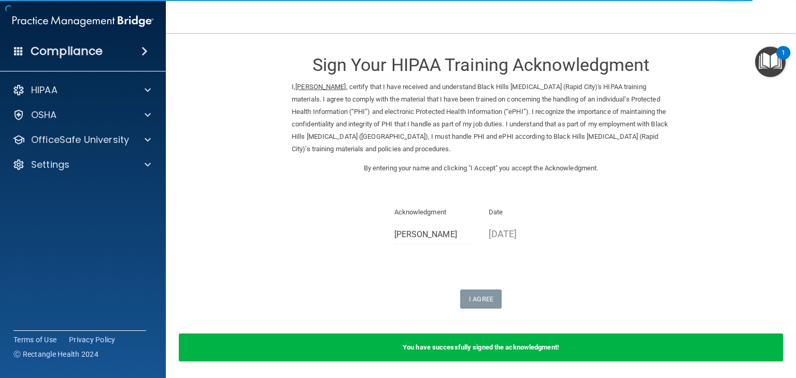
click at [104, 56] on div "Compliance" at bounding box center [83, 51] width 166 height 23
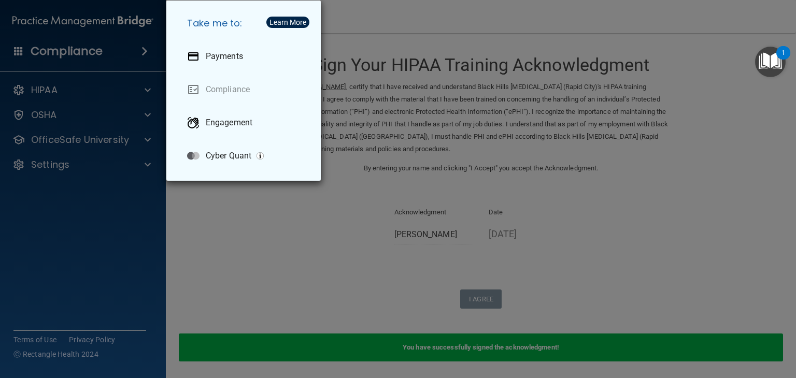
click at [39, 167] on div "Take me to: Payments Compliance Engagement Cyber Quant" at bounding box center [398, 189] width 796 height 378
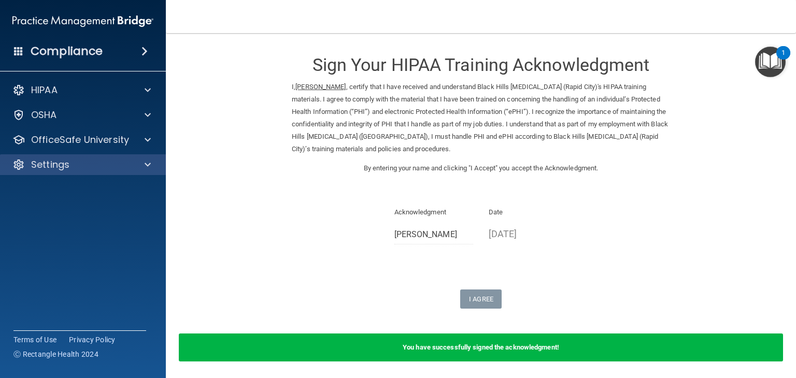
click at [48, 158] on div "Settings" at bounding box center [83, 164] width 166 height 21
click at [134, 162] on div at bounding box center [146, 165] width 26 height 12
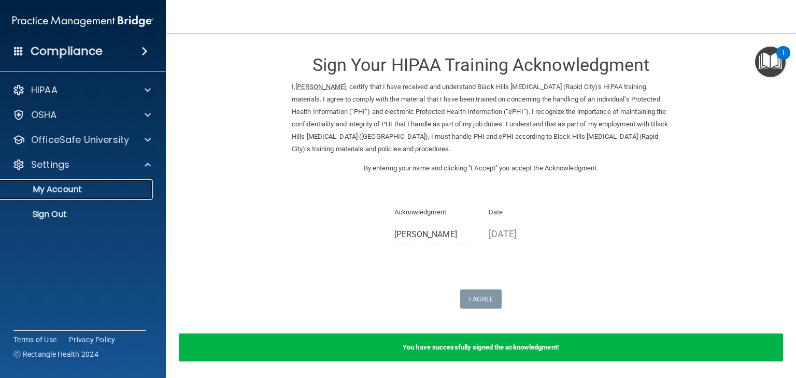
click at [104, 190] on p "My Account" at bounding box center [77, 190] width 141 height 10
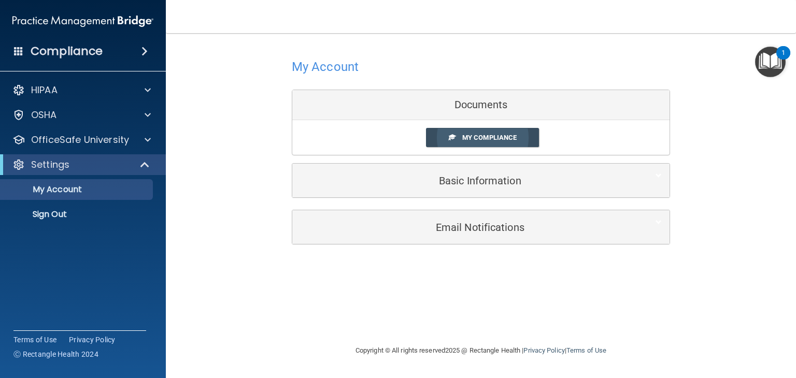
click at [533, 139] on link "My Compliance" at bounding box center [483, 137] width 114 height 19
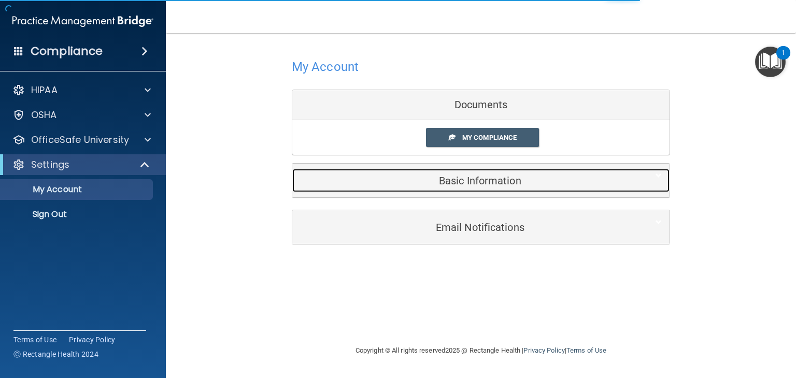
click at [508, 186] on div "Basic Information" at bounding box center [465, 180] width 346 height 23
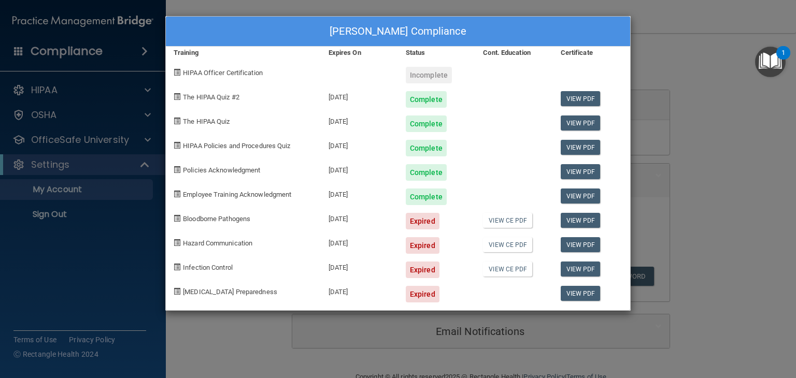
click at [674, 81] on div "Renee Harrenga's Compliance Training Expires On Status Cont. Education Certific…" at bounding box center [398, 189] width 796 height 378
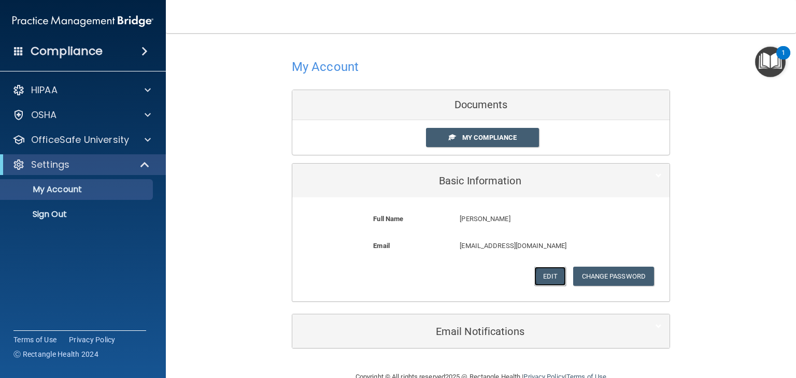
click at [546, 278] on button "Edit" at bounding box center [550, 276] width 32 height 19
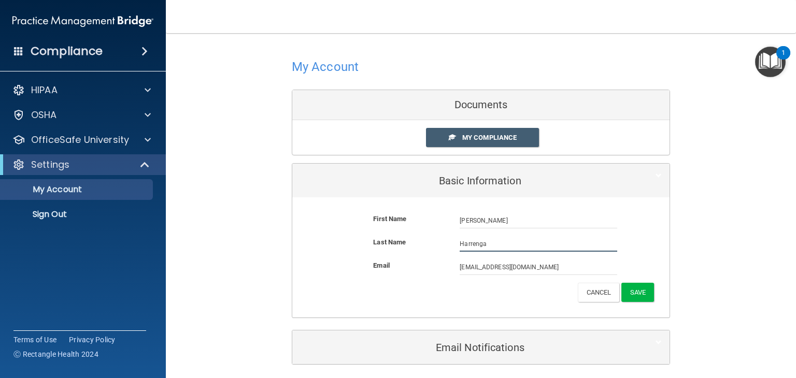
drag, startPoint x: 501, startPoint y: 245, endPoint x: 394, endPoint y: 242, distance: 106.3
click at [394, 242] on div "Last Name Harrenga" at bounding box center [481, 244] width 362 height 16
type input "[PERSON_NAME]"
click at [633, 287] on button "Save" at bounding box center [637, 292] width 33 height 19
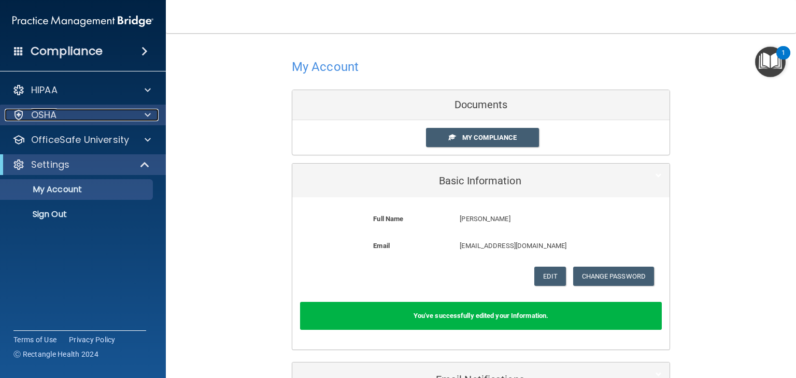
click at [113, 109] on div "OSHA" at bounding box center [69, 115] width 129 height 12
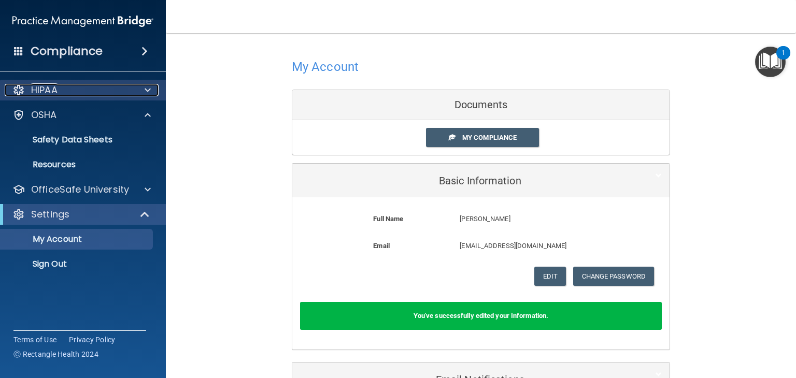
click at [124, 92] on div "HIPAA" at bounding box center [69, 90] width 129 height 12
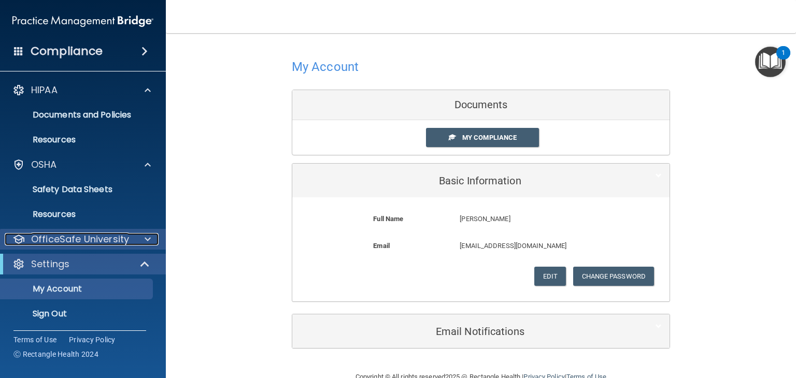
click at [120, 238] on p "OfficeSafe University" at bounding box center [80, 239] width 98 height 12
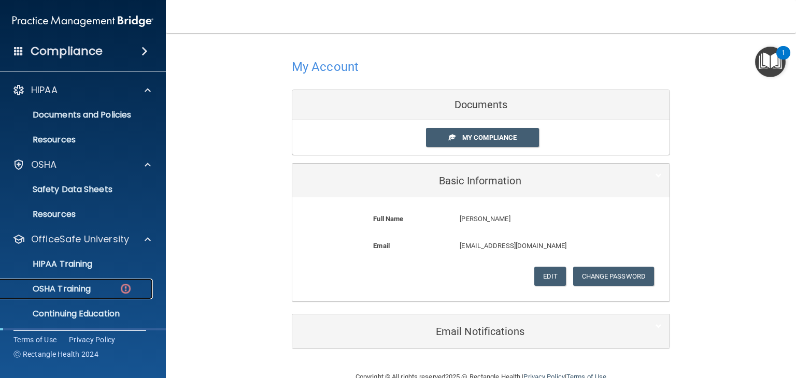
click at [122, 283] on img at bounding box center [125, 288] width 13 height 13
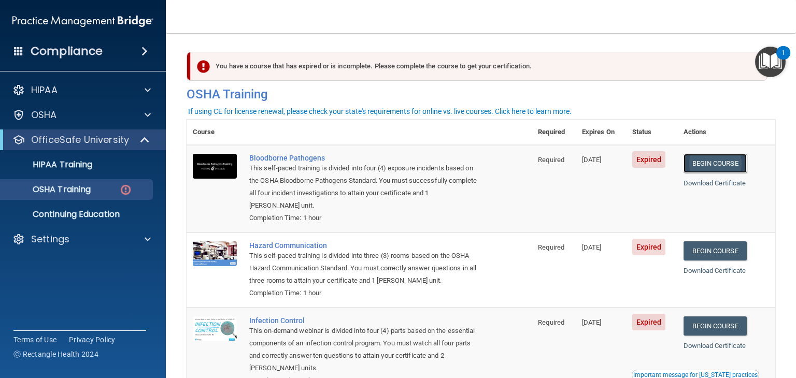
click at [705, 159] on link "Begin Course" at bounding box center [715, 163] width 63 height 19
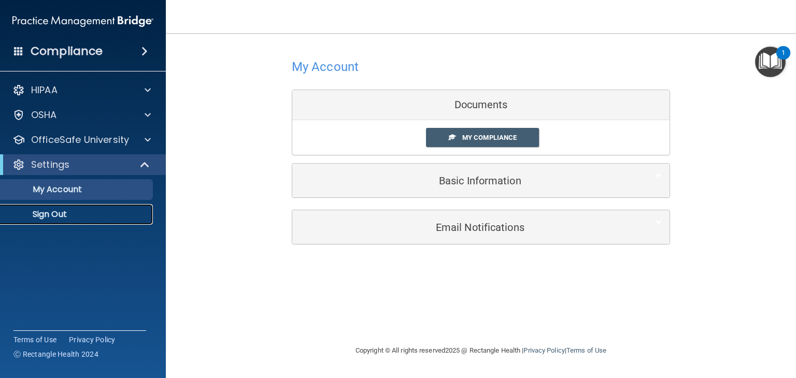
click at [32, 209] on p "Sign Out" at bounding box center [77, 214] width 141 height 10
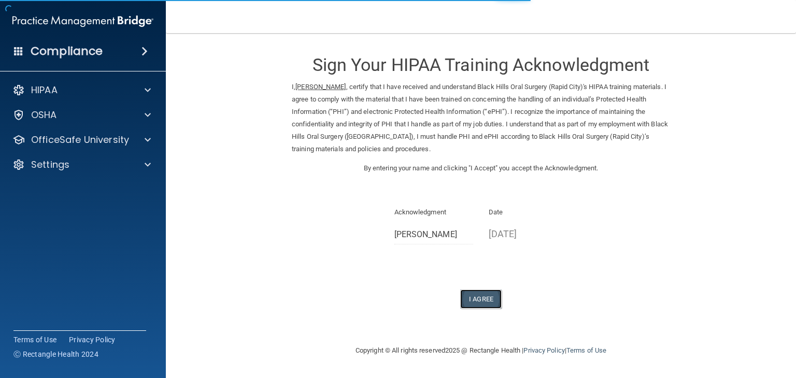
click at [476, 299] on button "I Agree" at bounding box center [480, 299] width 41 height 19
